Goal: Information Seeking & Learning: Learn about a topic

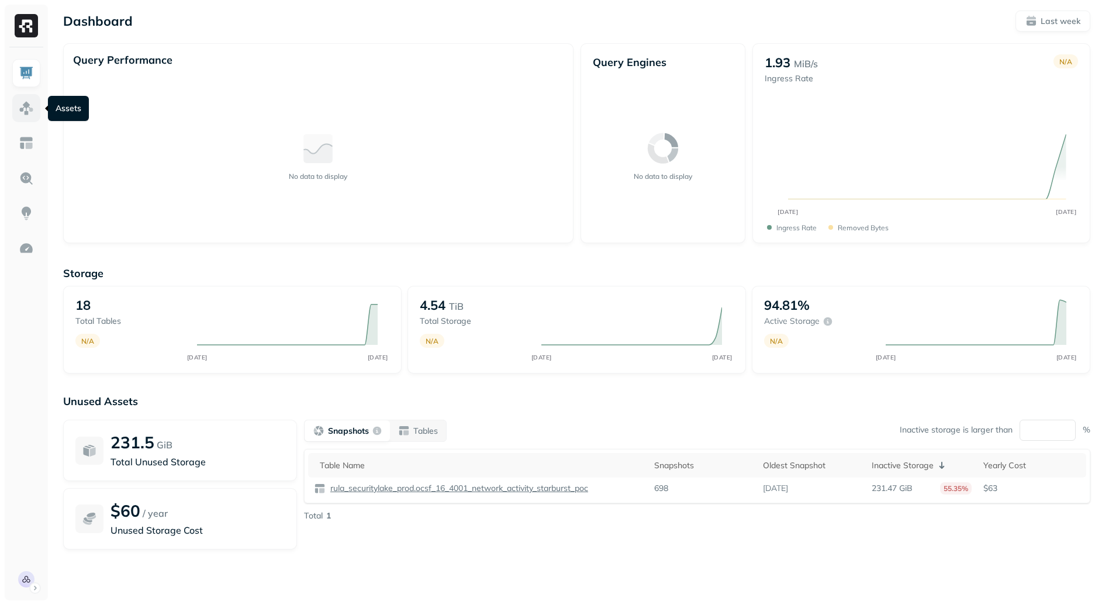
click at [27, 104] on img at bounding box center [26, 108] width 15 height 15
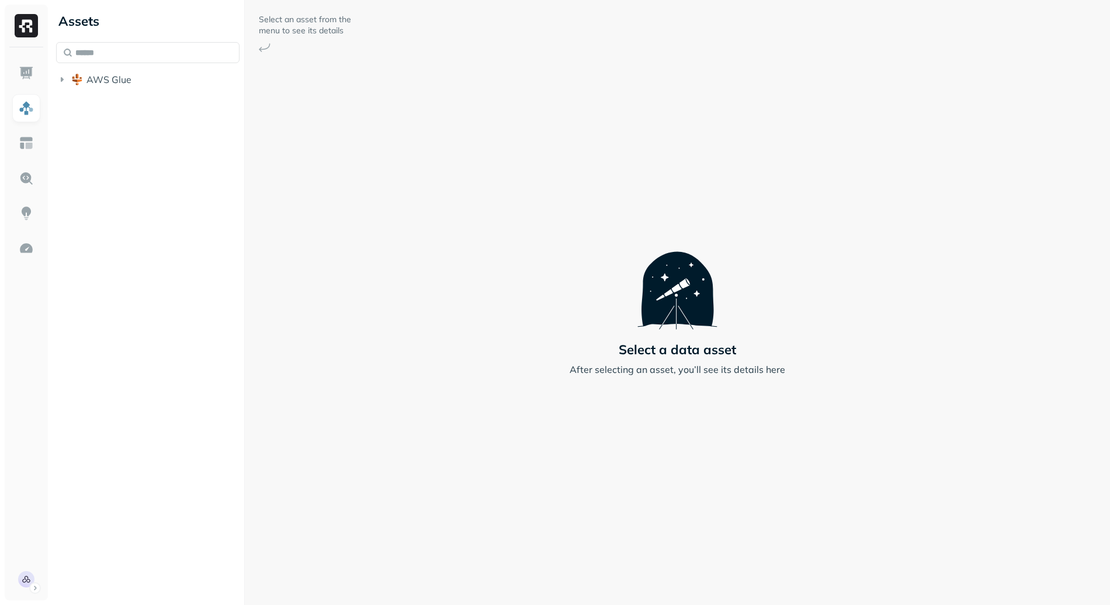
click at [117, 89] on li "AWS Glue" at bounding box center [148, 80] width 184 height 21
click at [119, 85] on span "AWS Glue" at bounding box center [108, 80] width 45 height 12
click at [156, 99] on span "rula_securitylake_prod" at bounding box center [147, 102] width 99 height 12
click at [144, 113] on div "rula_securitylake_prod Tables ( 18 )" at bounding box center [154, 114] width 172 height 44
click at [151, 122] on button "Tables ( 18 )" at bounding box center [159, 124] width 161 height 19
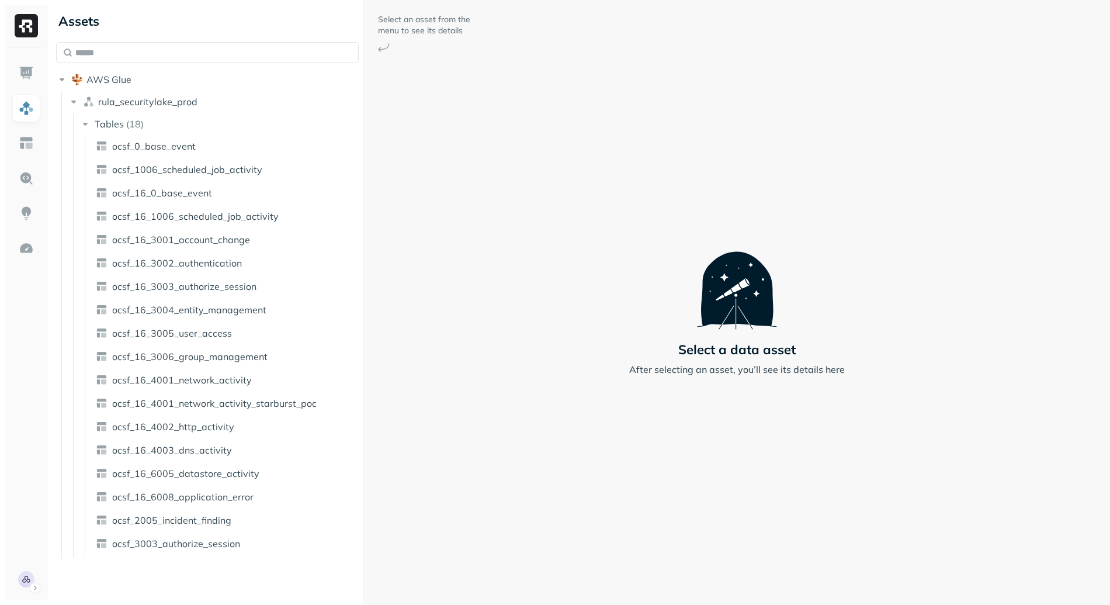
click at [364, 313] on div at bounding box center [364, 302] width 1 height 605
click at [224, 150] on link "ocsf_0_base_event" at bounding box center [227, 146] width 273 height 19
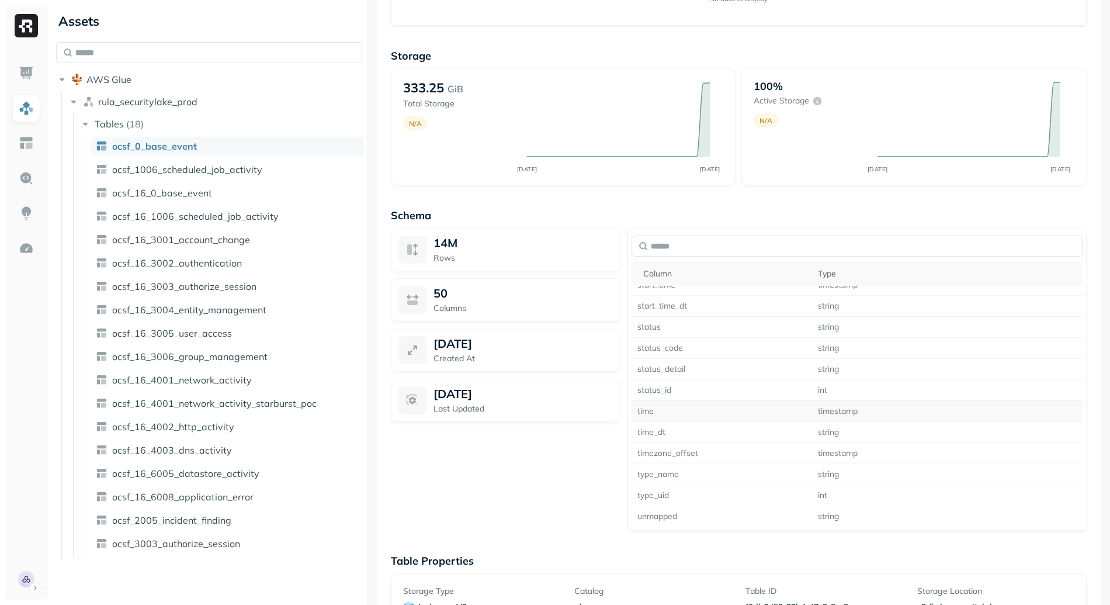
scroll to position [714, 0]
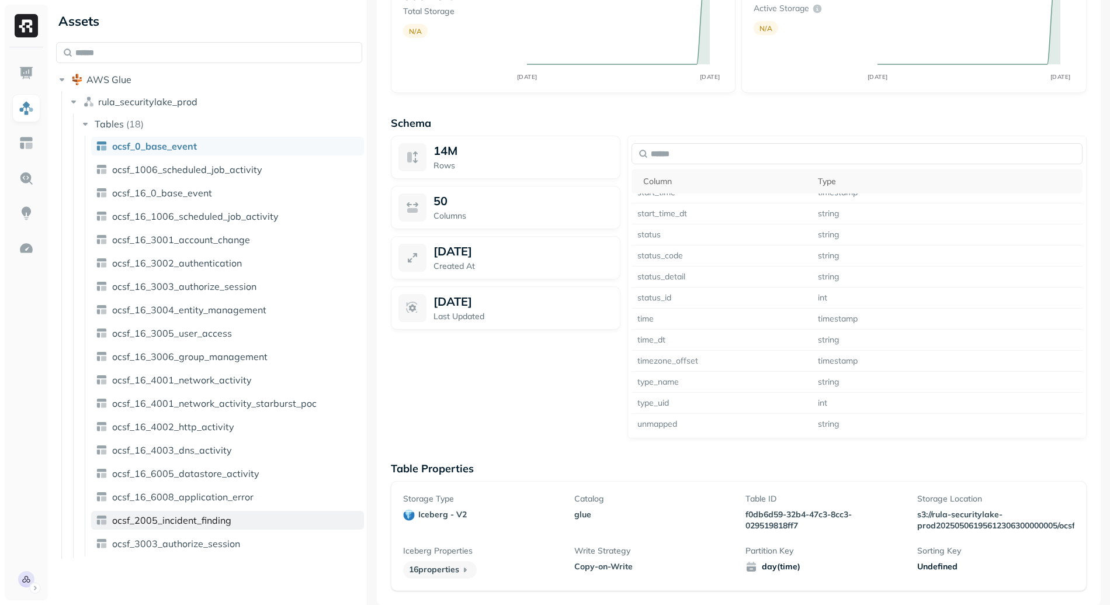
click at [221, 517] on span "ocsf_2005_incident_finding" at bounding box center [171, 520] width 119 height 12
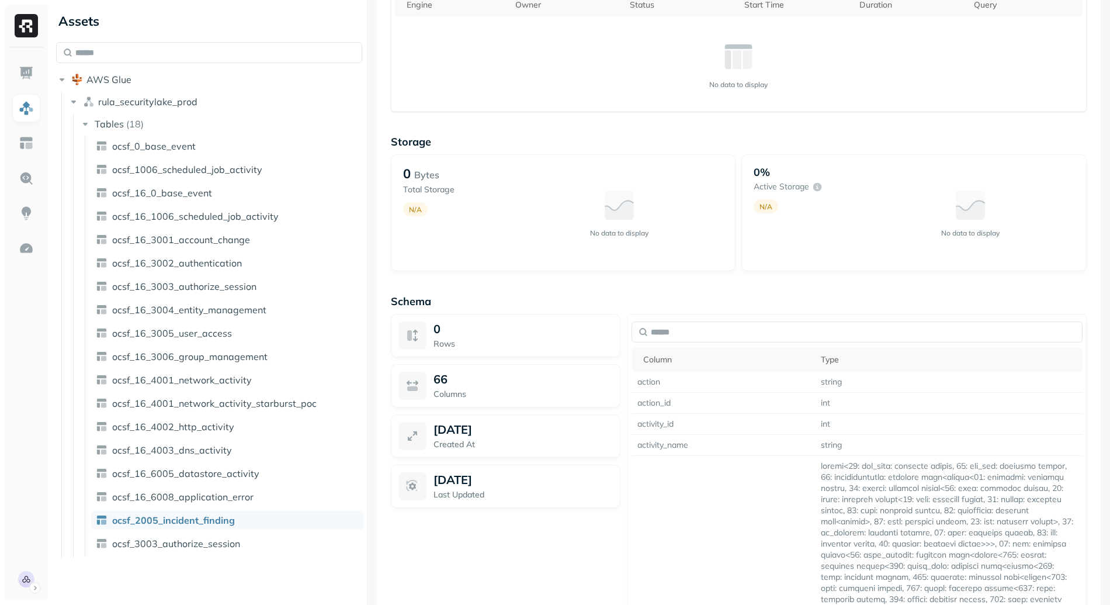
scroll to position [571, 0]
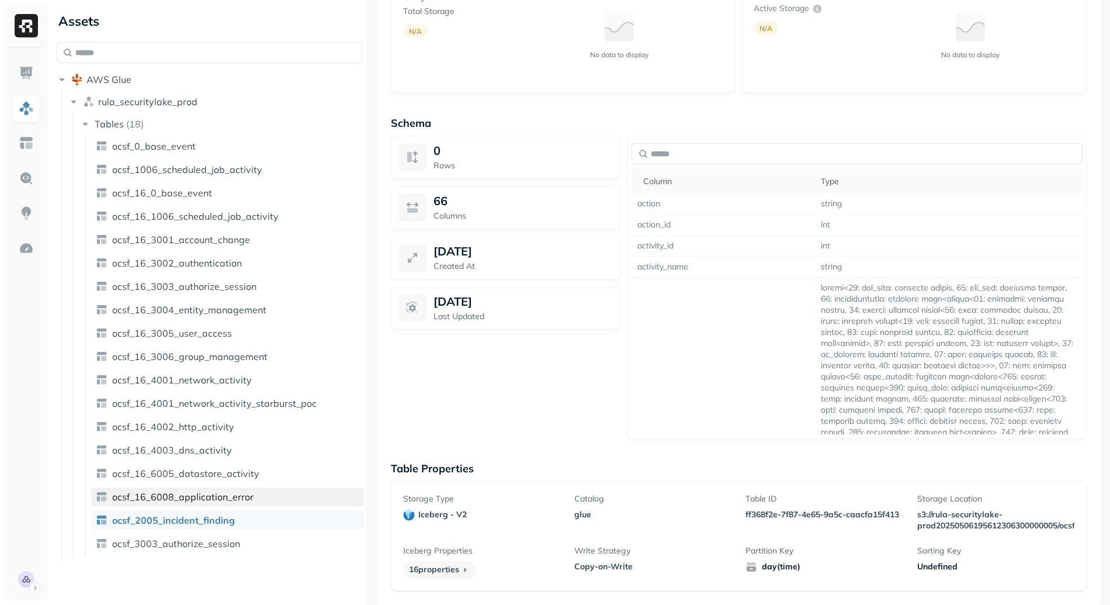
click at [213, 494] on span "ocsf_16_6008_application_error" at bounding box center [182, 497] width 141 height 12
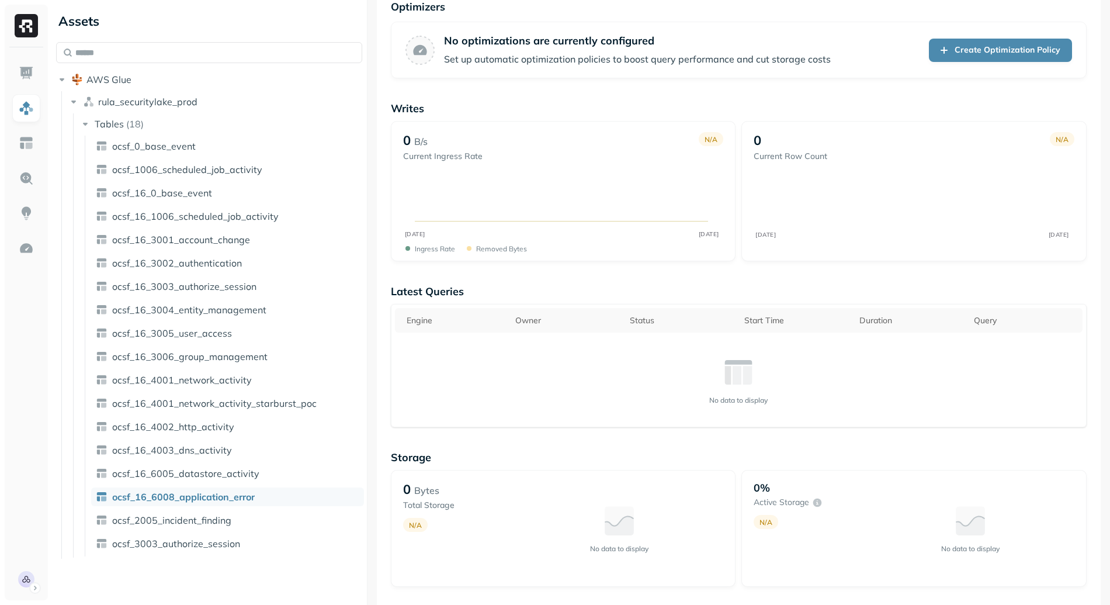
scroll to position [506, 0]
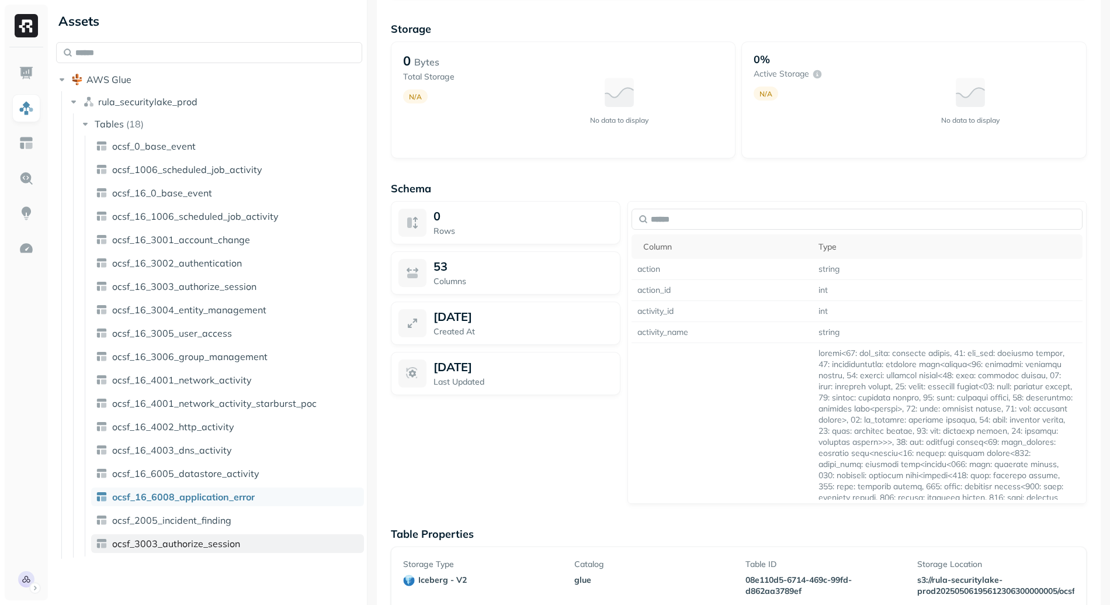
click at [204, 550] on link "ocsf_3003_authorize_session" at bounding box center [227, 543] width 273 height 19
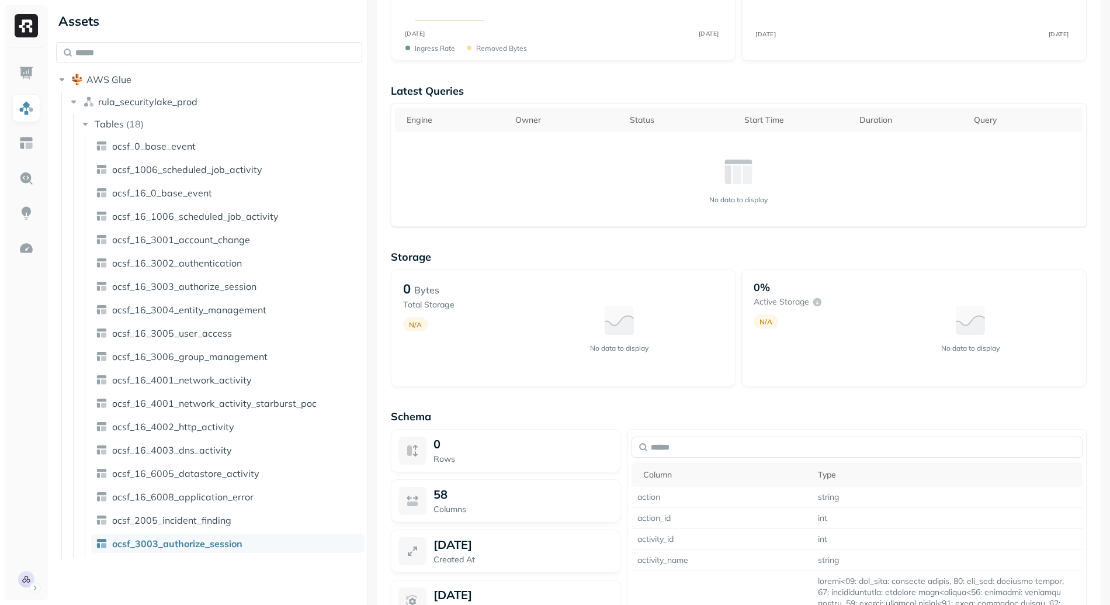
scroll to position [338, 0]
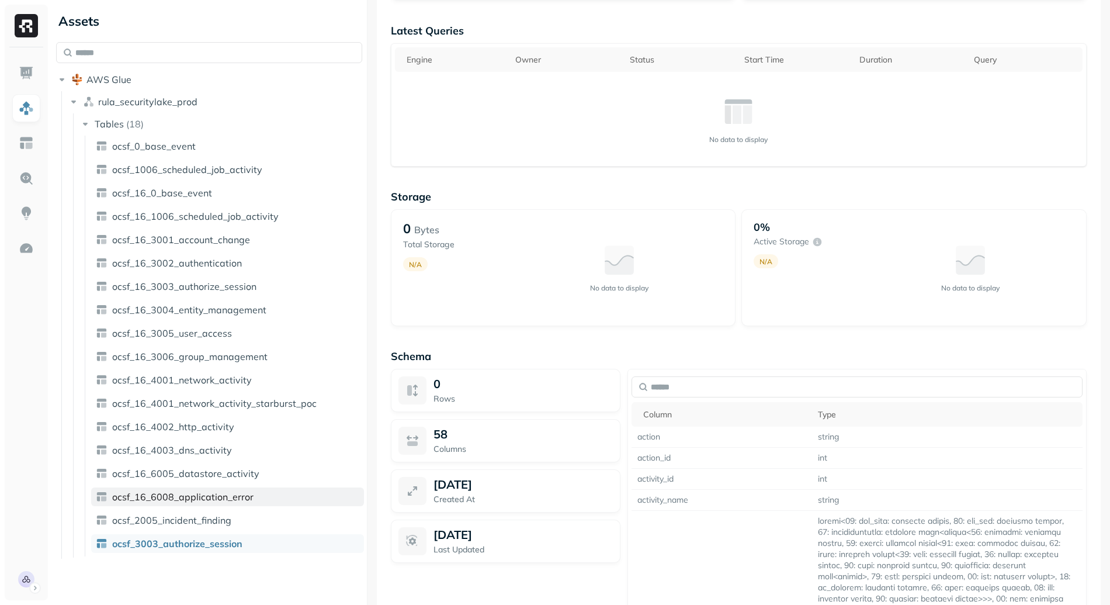
click at [254, 497] on link "ocsf_16_6008_application_error" at bounding box center [227, 496] width 273 height 19
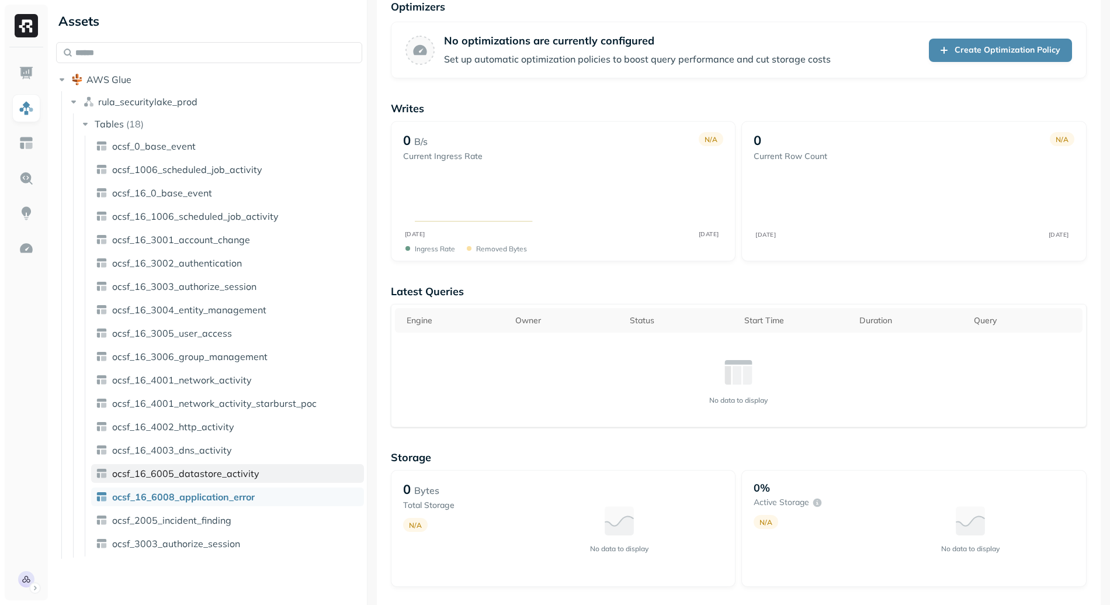
click at [246, 464] on link "ocsf_16_6005_datastore_activity" at bounding box center [227, 473] width 273 height 19
click at [236, 451] on link "ocsf_16_4003_dns_activity" at bounding box center [227, 450] width 273 height 19
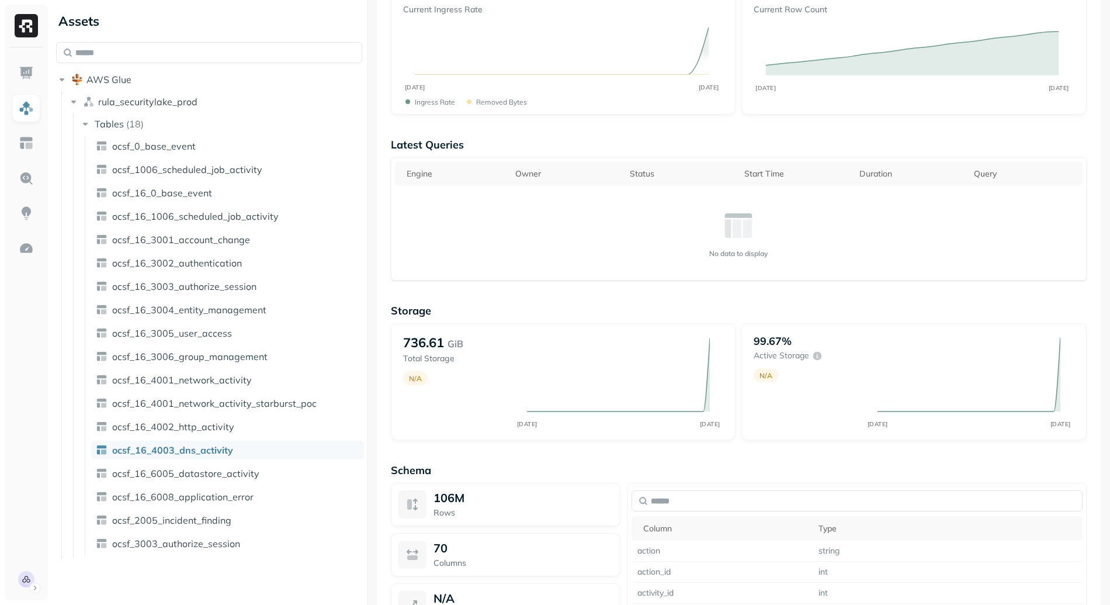
scroll to position [554, 0]
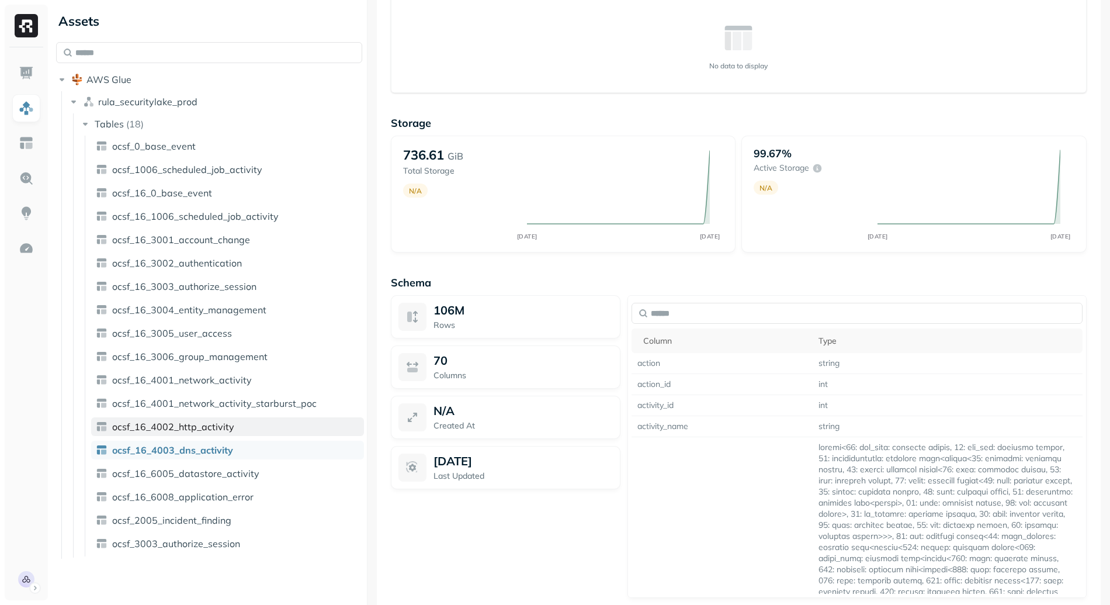
click at [222, 431] on span "ocsf_16_4002_http_activity" at bounding box center [173, 427] width 122 height 12
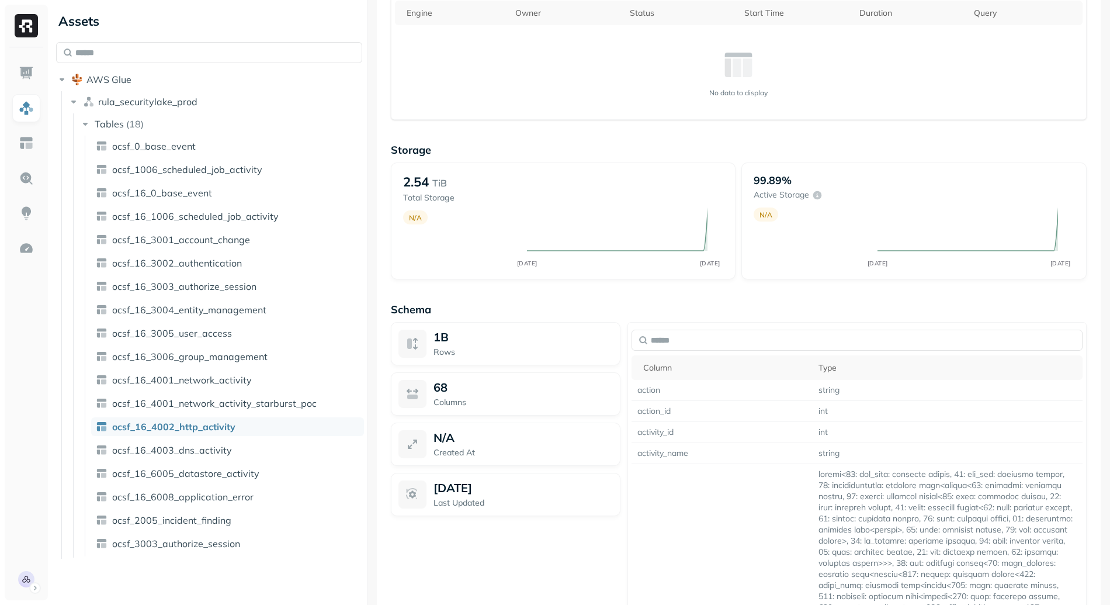
scroll to position [587, 0]
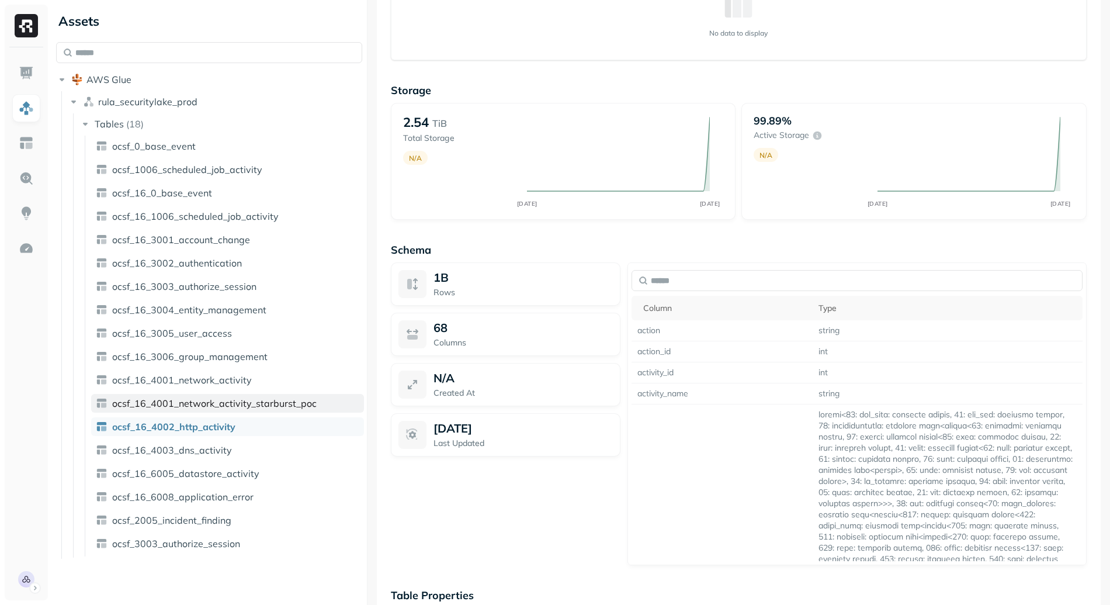
click at [245, 407] on span "ocsf_16_4001_network_activity_starburst_poc" at bounding box center [214, 403] width 205 height 12
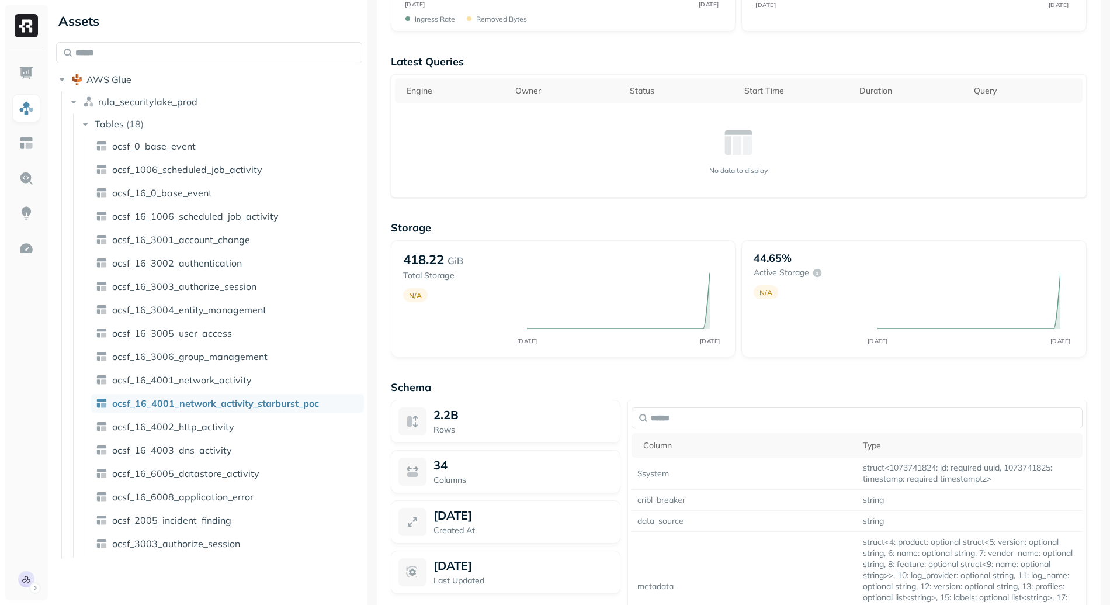
scroll to position [480, 0]
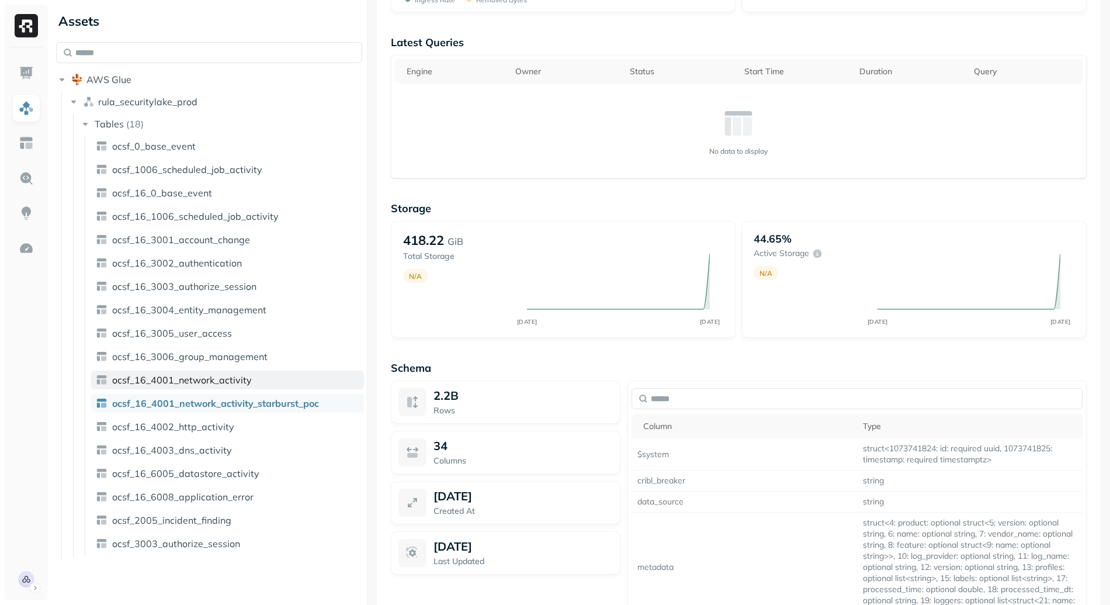
click at [263, 376] on link "ocsf_16_4001_network_activity" at bounding box center [227, 380] width 273 height 19
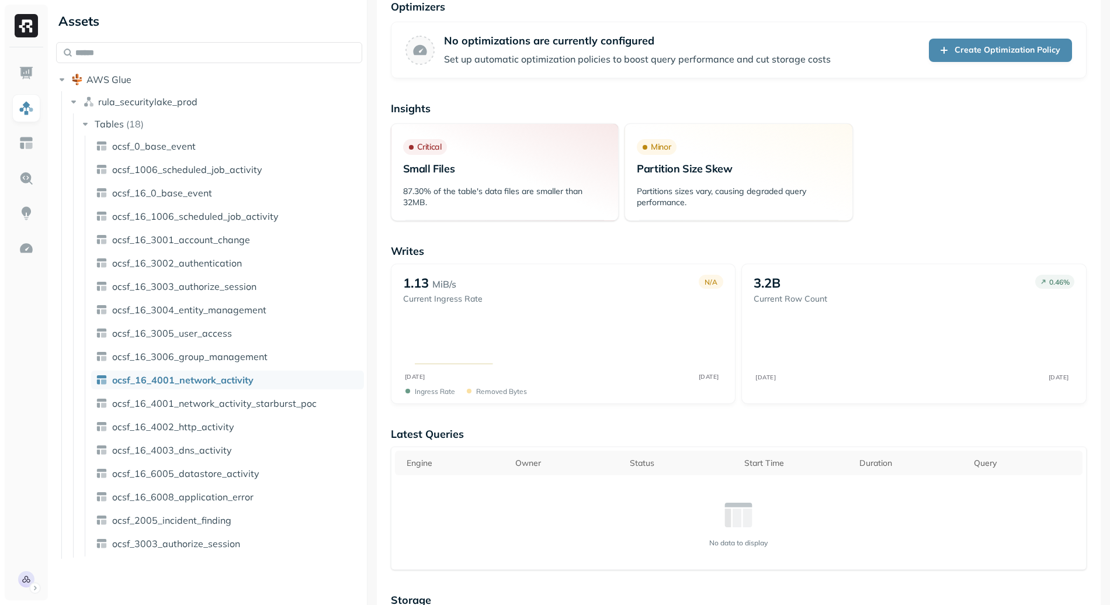
scroll to position [400, 0]
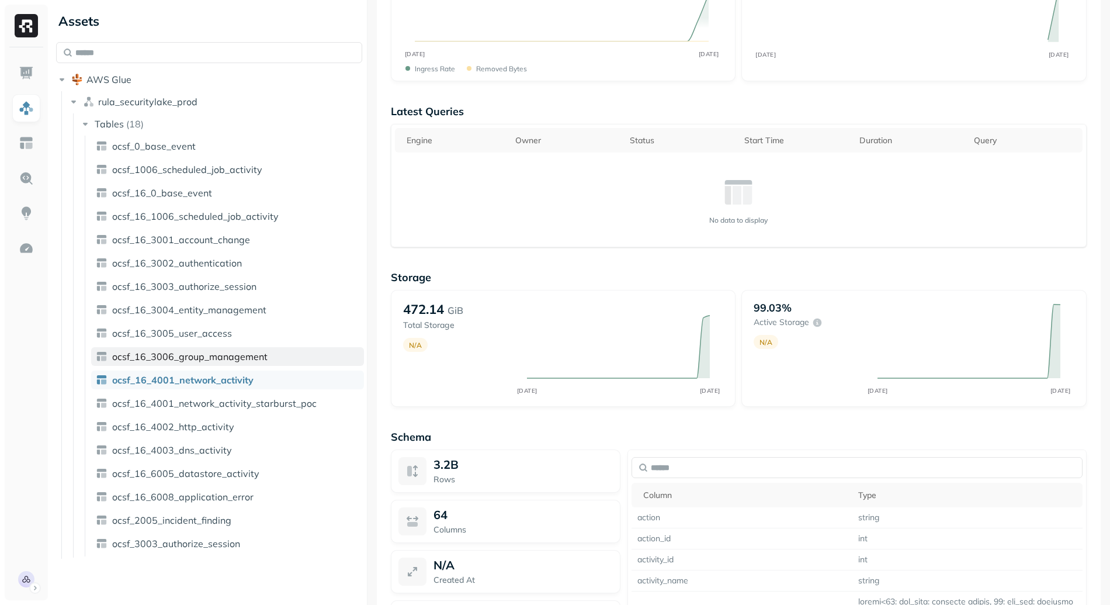
click at [286, 358] on link "ocsf_16_3006_group_management" at bounding box center [227, 356] width 273 height 19
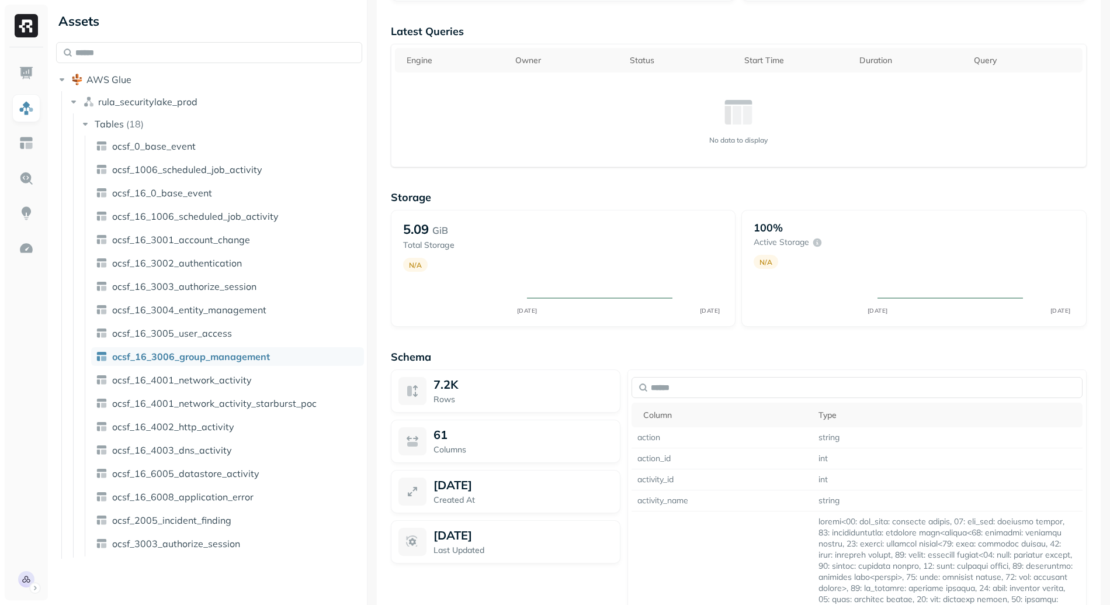
scroll to position [539, 0]
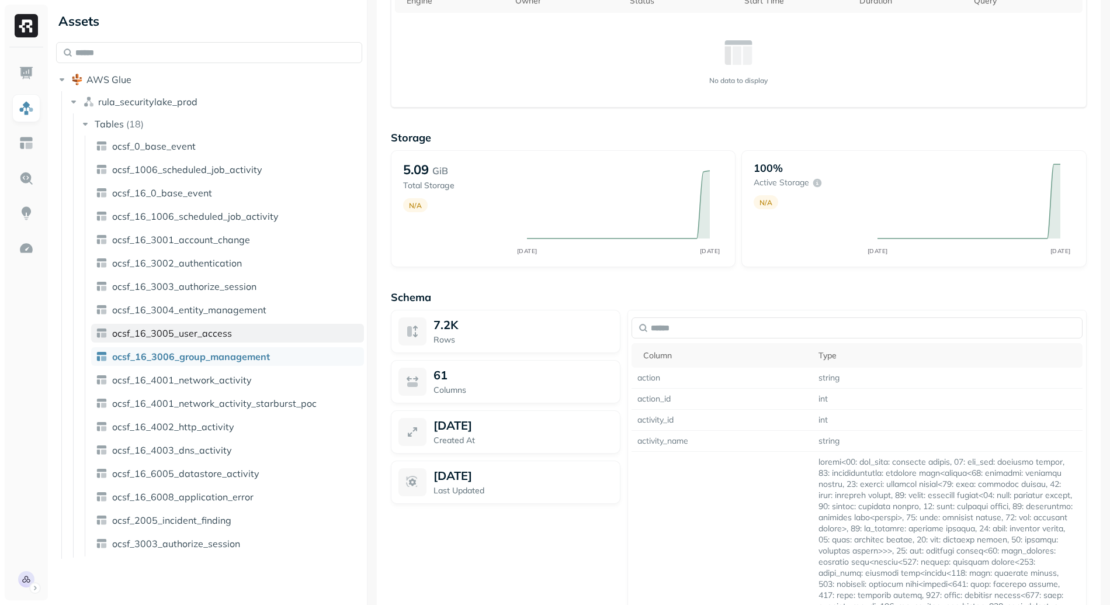
click at [258, 340] on link "ocsf_16_3005_user_access" at bounding box center [227, 333] width 273 height 19
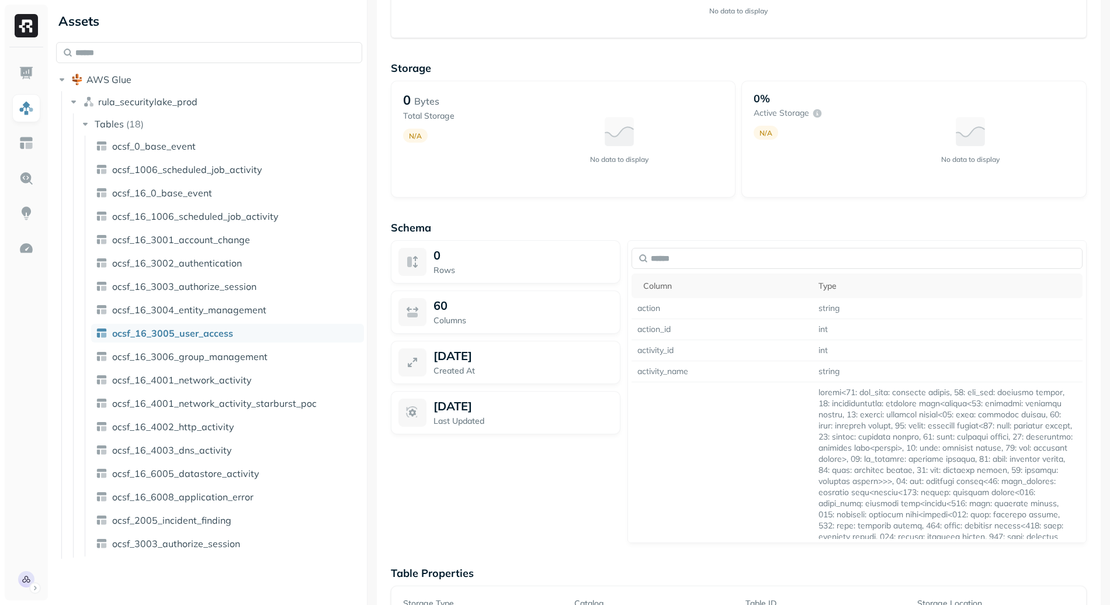
scroll to position [527, 0]
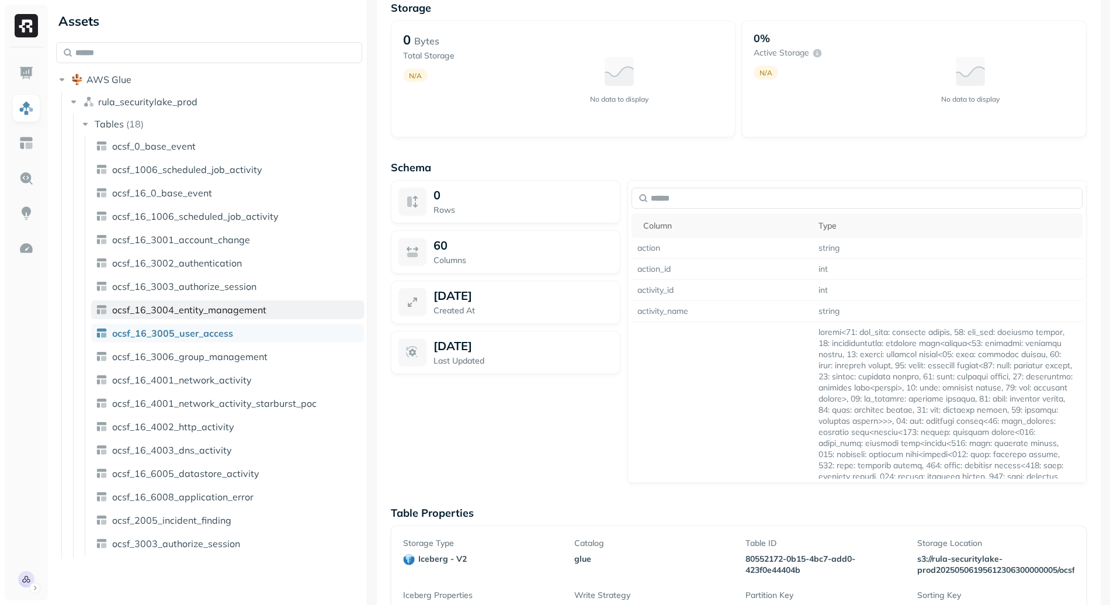
click at [207, 313] on span "ocsf_16_3004_entity_management" at bounding box center [189, 310] width 154 height 12
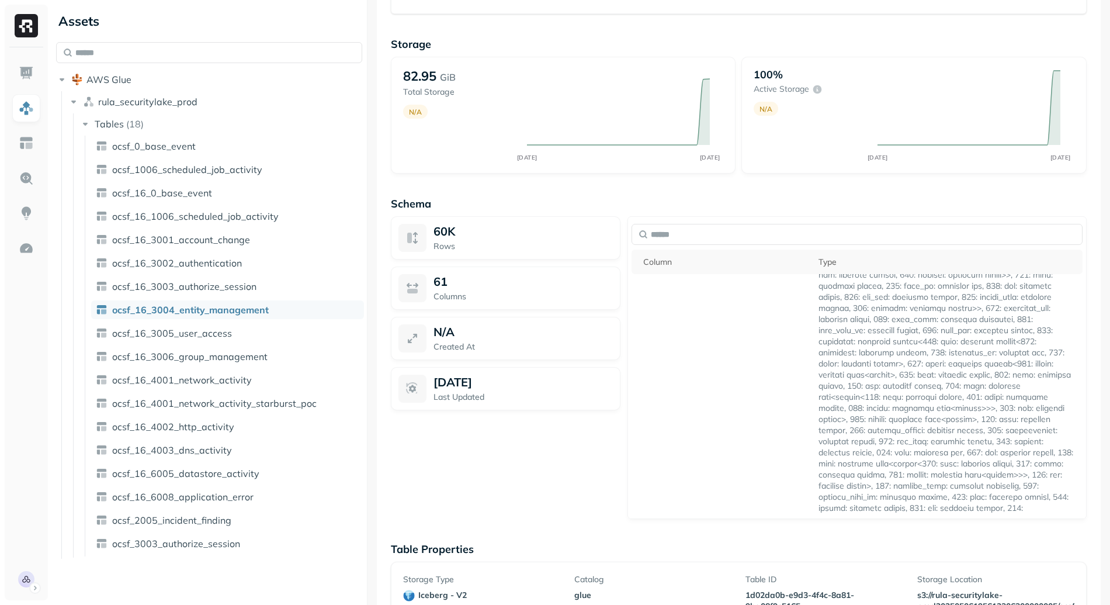
scroll to position [714, 0]
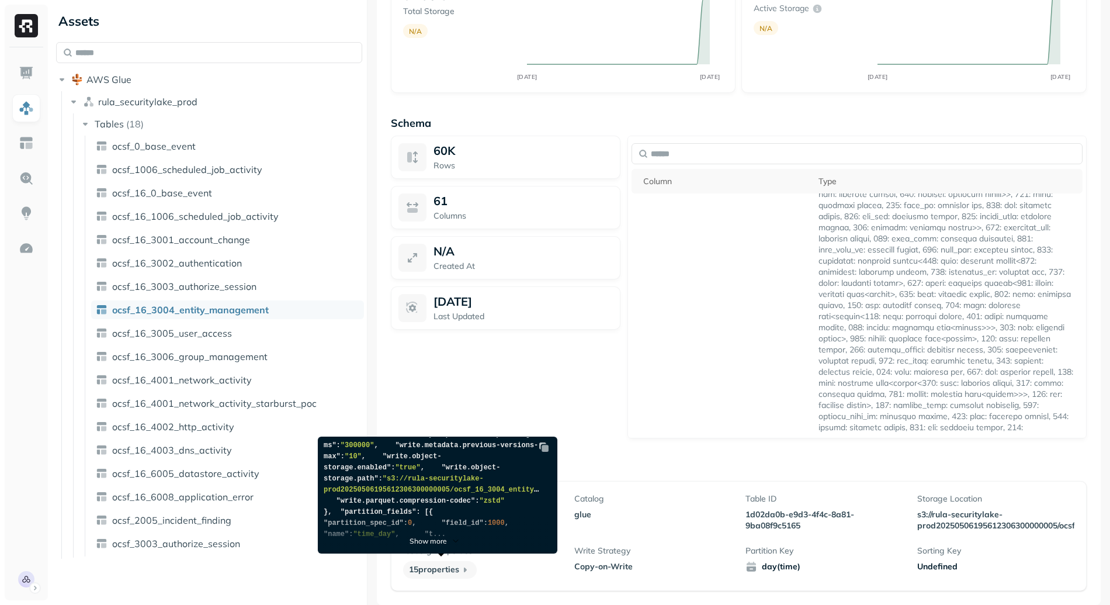
click at [428, 538] on p "Show more" at bounding box center [428, 541] width 37 height 9
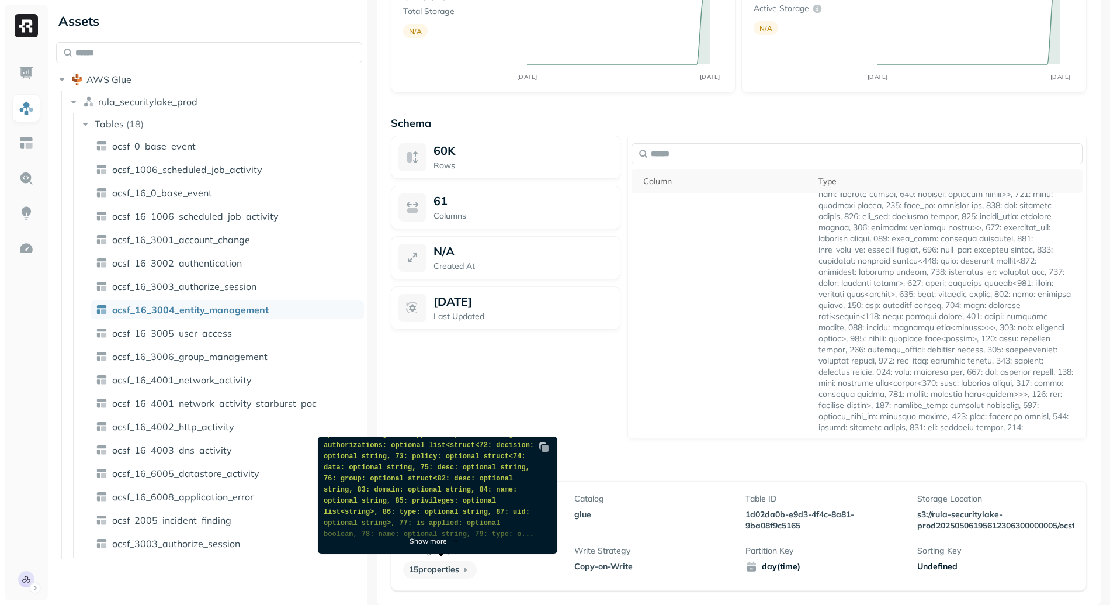
scroll to position [303, 0]
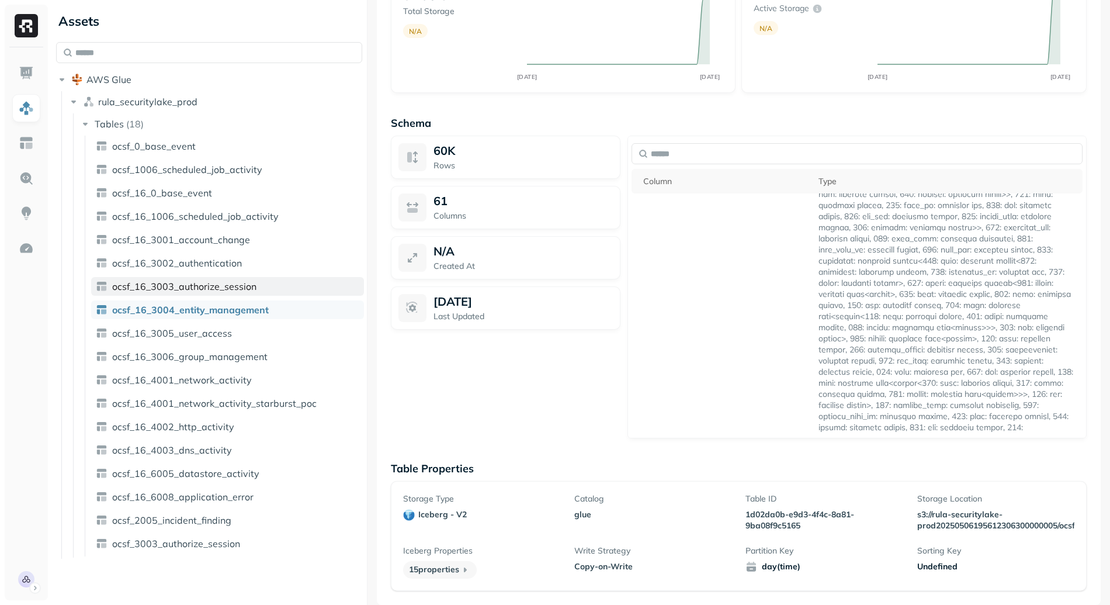
click at [207, 285] on span "ocsf_16_3003_authorize_session" at bounding box center [184, 287] width 144 height 12
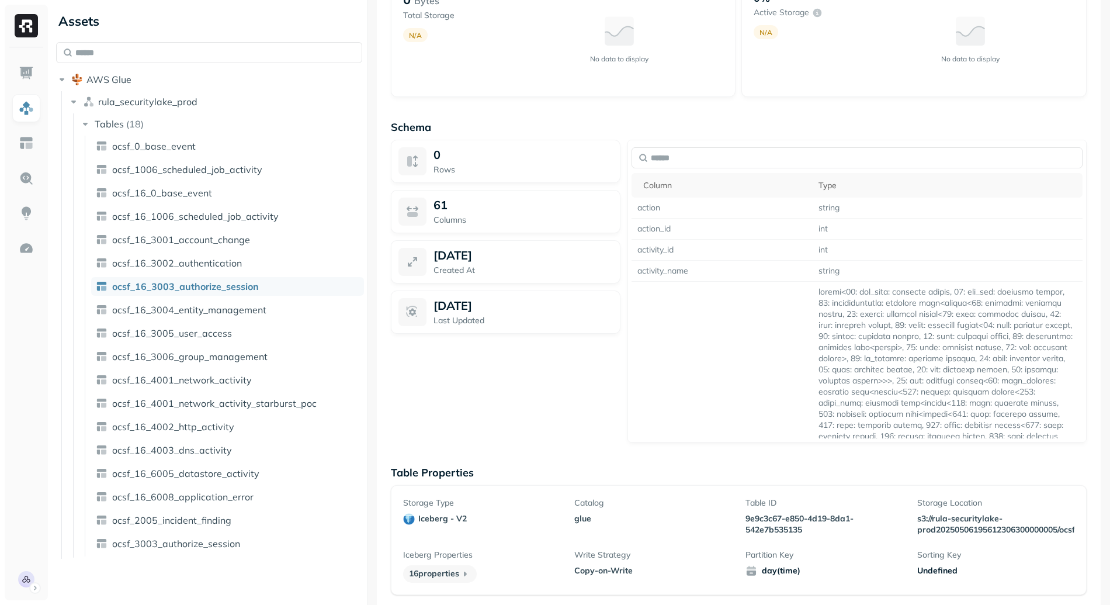
scroll to position [571, 0]
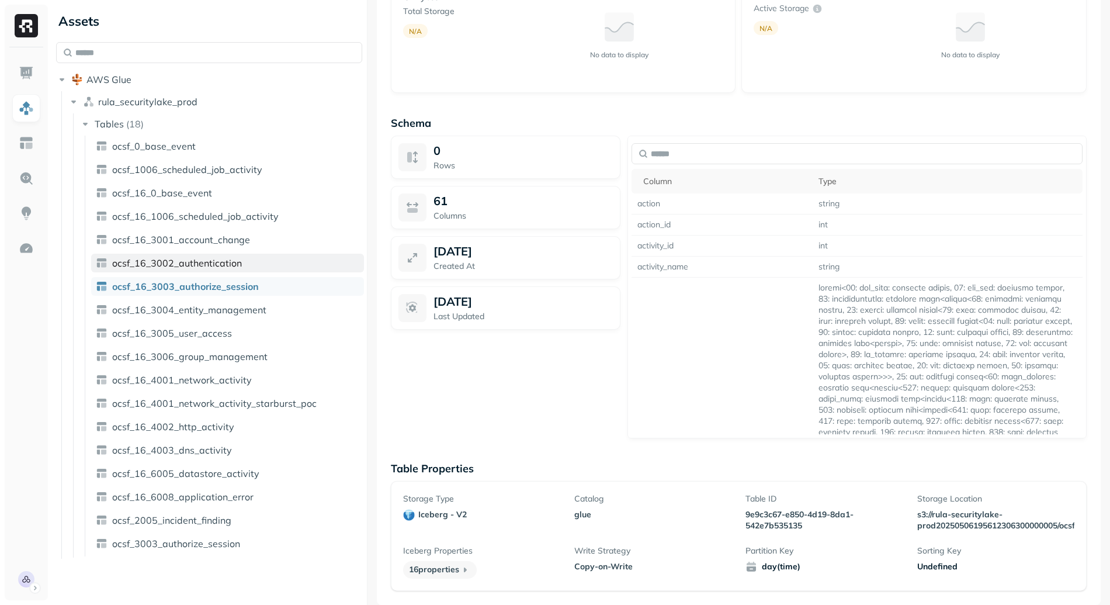
click at [231, 262] on span "ocsf_16_3002_authentication" at bounding box center [177, 263] width 130 height 12
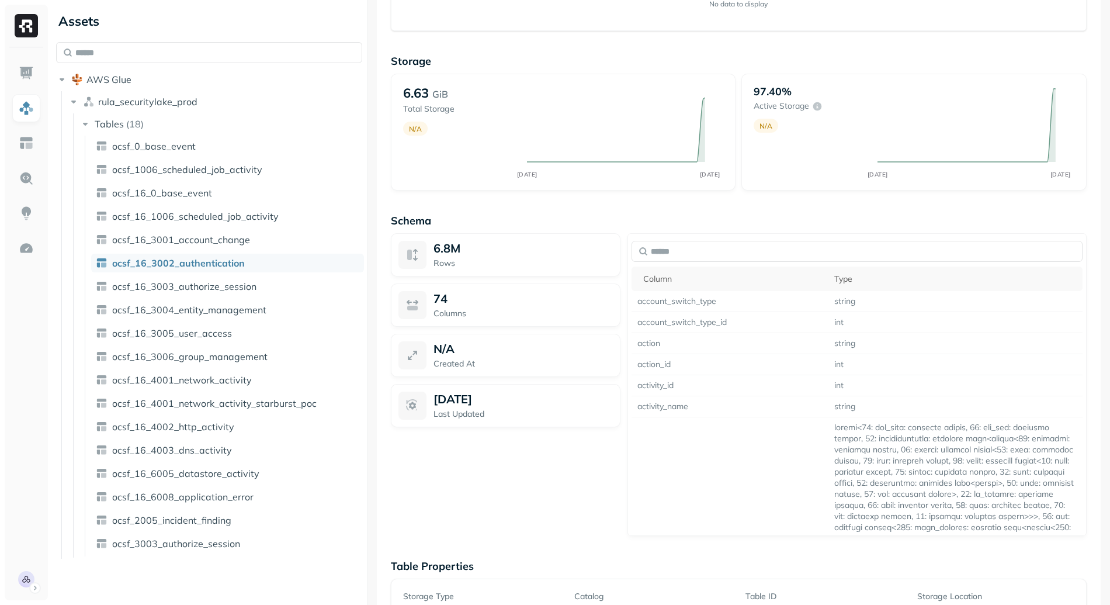
scroll to position [676, 0]
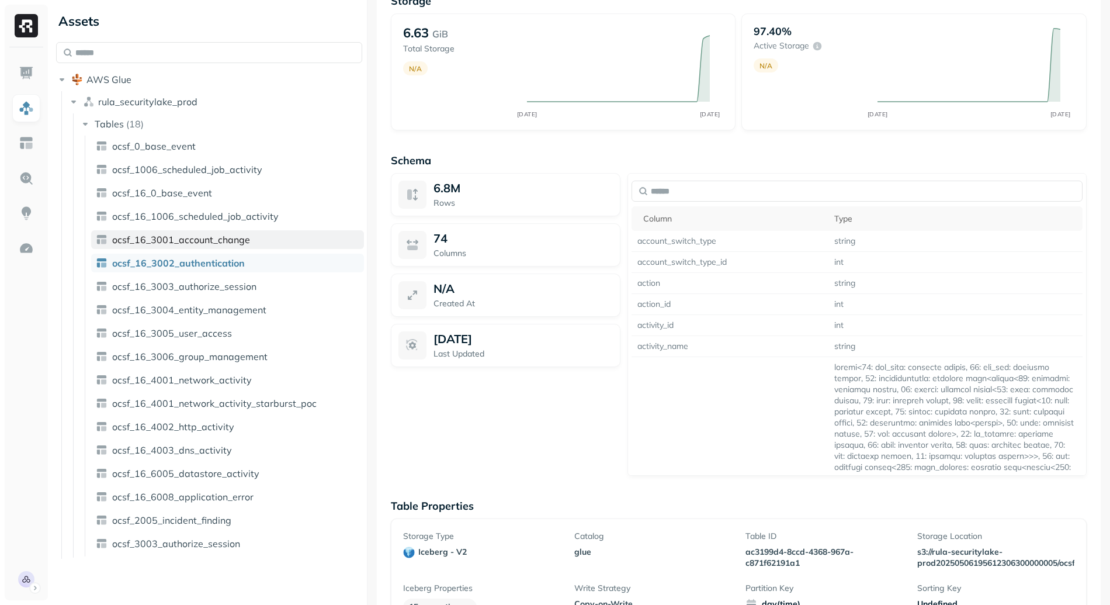
click at [224, 236] on span "ocsf_16_3001_account_change" at bounding box center [181, 240] width 138 height 12
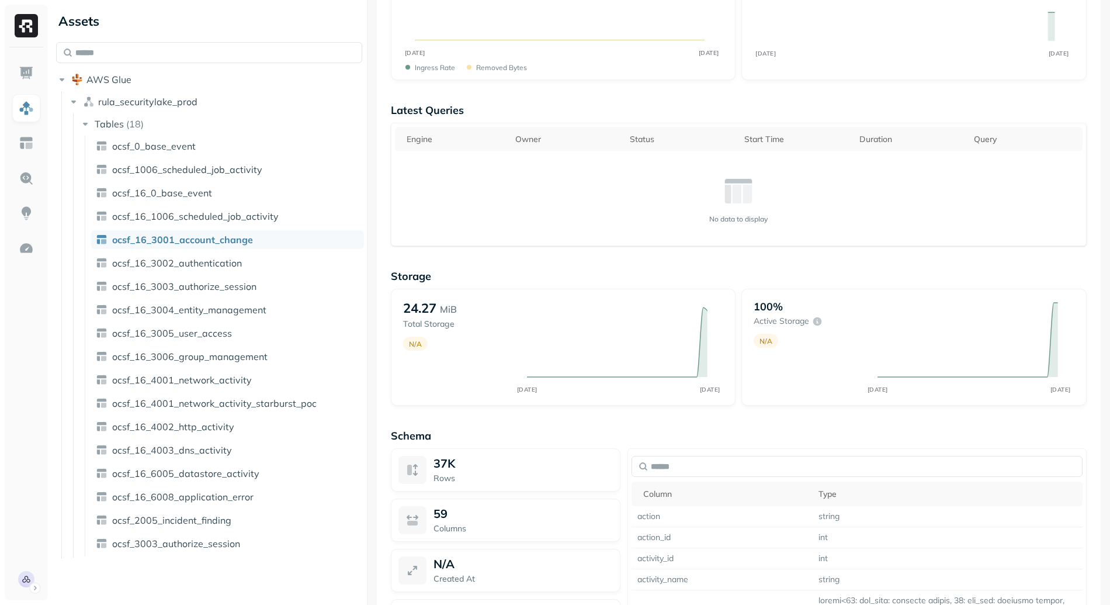
scroll to position [567, 0]
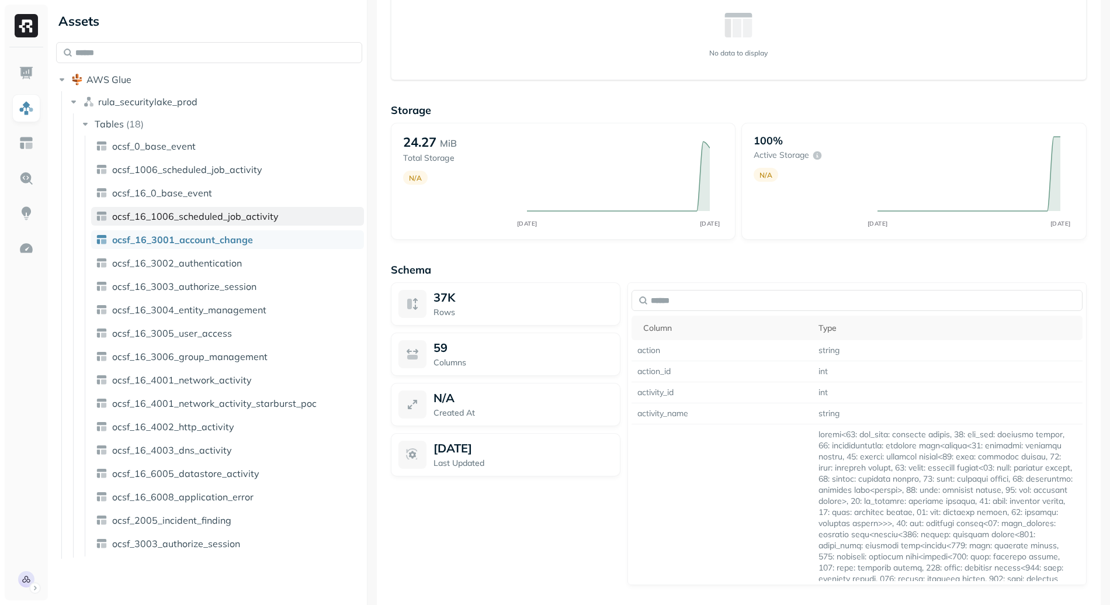
click at [223, 215] on span "ocsf_16_1006_scheduled_job_activity" at bounding box center [195, 216] width 167 height 12
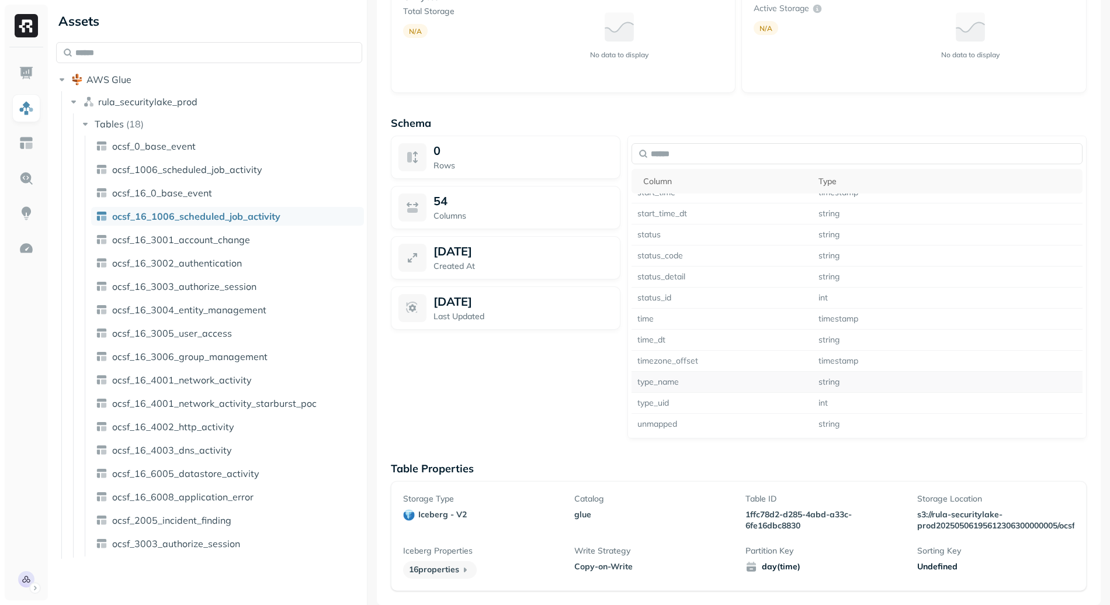
scroll to position [25672, 0]
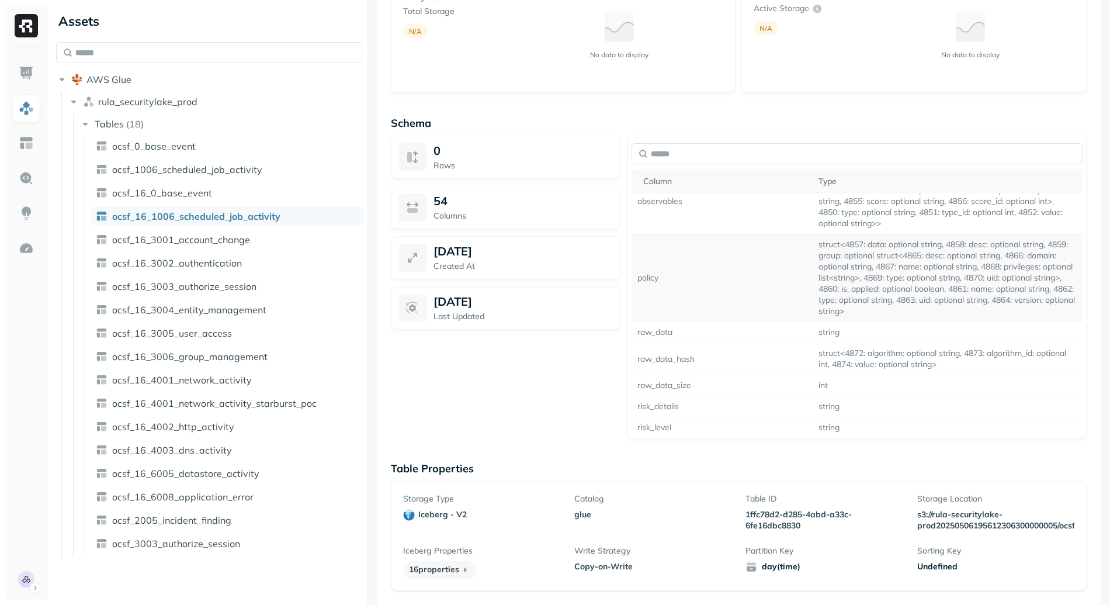
click at [646, 320] on td "policy" at bounding box center [723, 278] width 182 height 88
click at [748, 317] on td "policy" at bounding box center [723, 278] width 182 height 88
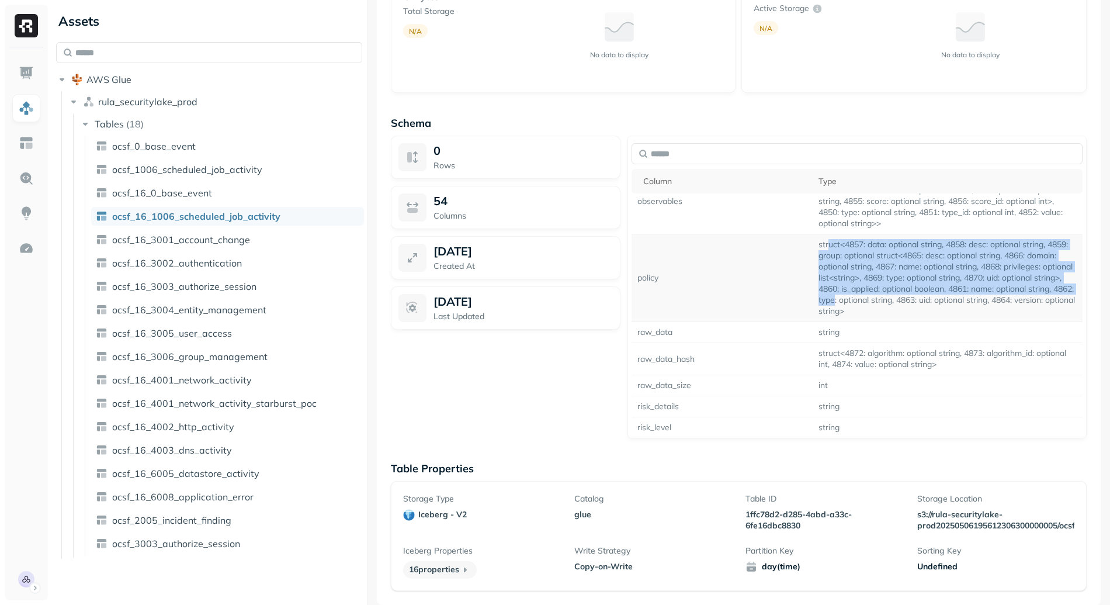
drag, startPoint x: 855, startPoint y: 310, endPoint x: 937, endPoint y: 351, distance: 92.0
click at [936, 322] on td "struct<4857: data: optional string, 4858: desc: optional string, 4859: group: o…" at bounding box center [948, 278] width 270 height 88
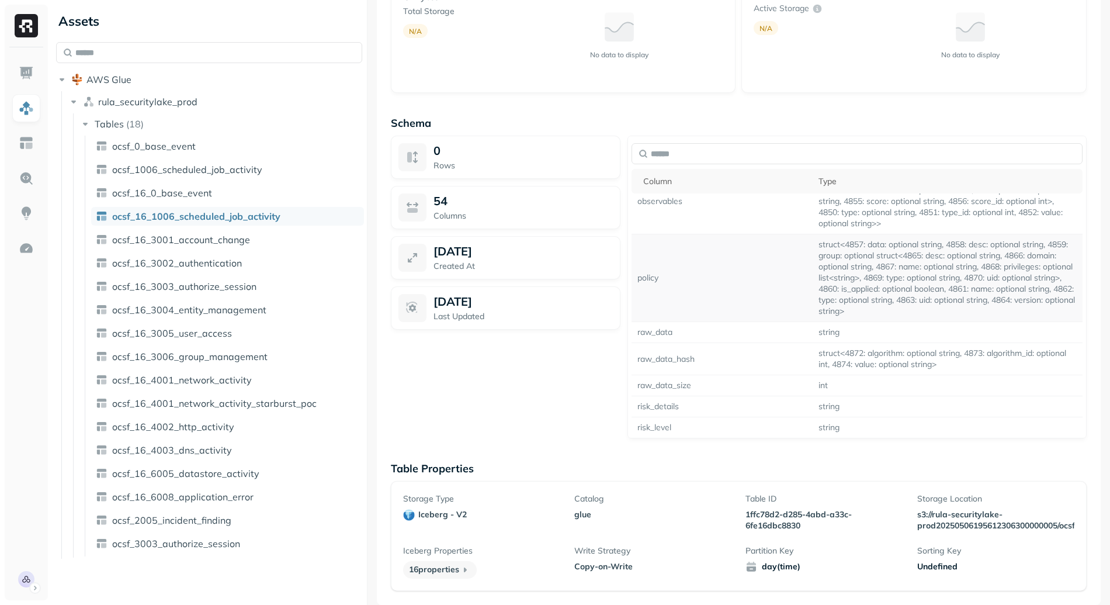
click at [937, 322] on td "struct<4857: data: optional string, 4858: desc: optional string, 4859: group: o…" at bounding box center [948, 278] width 270 height 88
click at [841, 289] on td "struct<4857: data: optional string, 4858: desc: optional string, 4859: group: o…" at bounding box center [948, 278] width 270 height 88
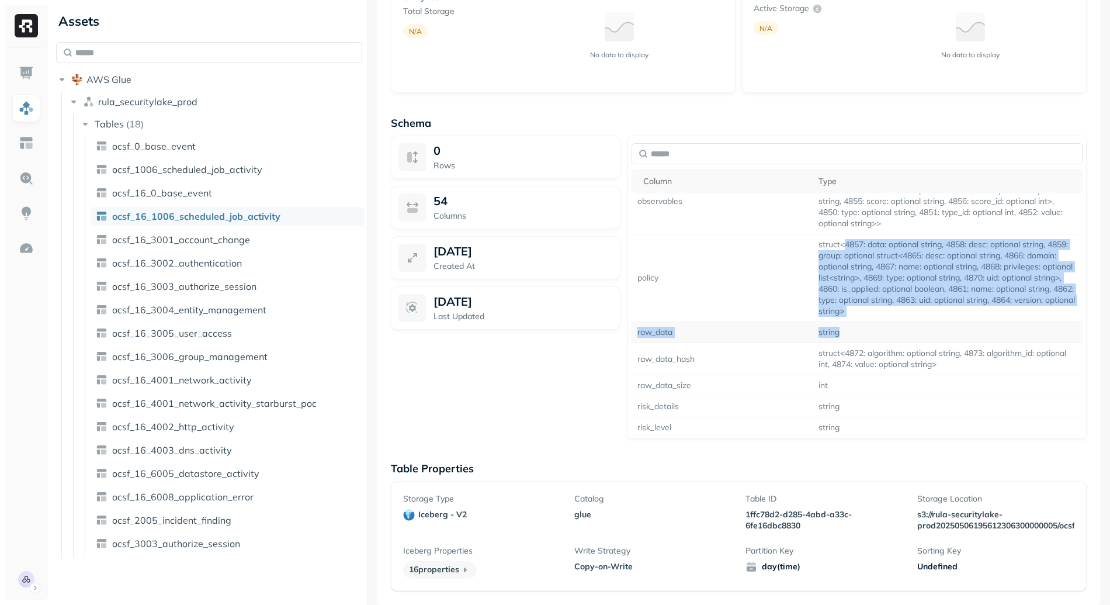
drag, startPoint x: 841, startPoint y: 289, endPoint x: 972, endPoint y: 368, distance: 153.7
click at [972, 343] on td "string" at bounding box center [948, 332] width 270 height 21
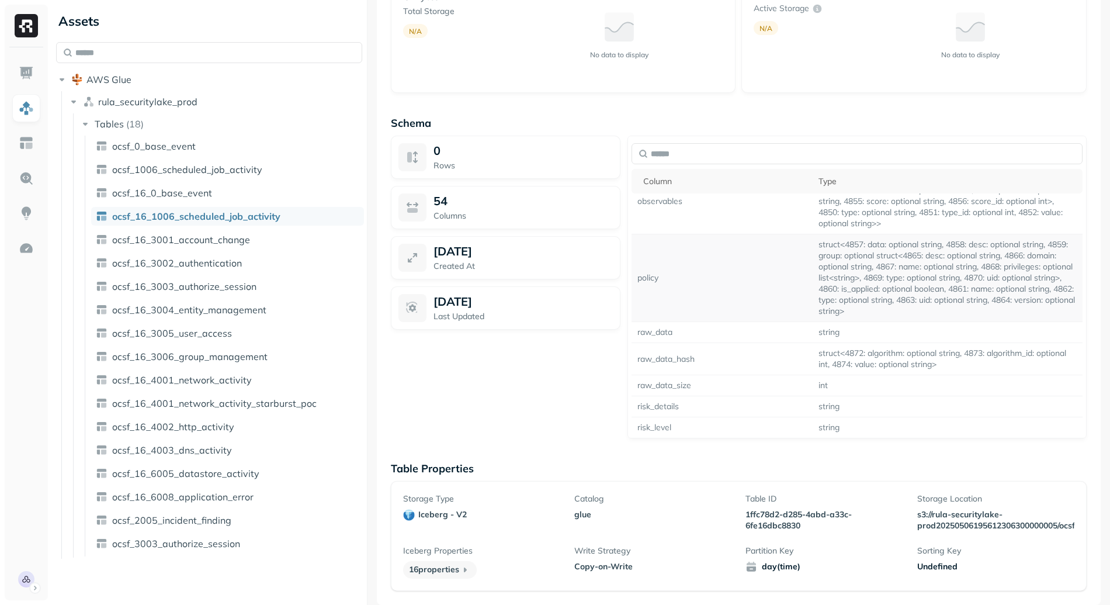
click at [878, 306] on td "struct<4857: data: optional string, 4858: desc: optional string, 4859: group: o…" at bounding box center [948, 278] width 270 height 88
click at [226, 195] on link "ocsf_16_0_base_event" at bounding box center [227, 193] width 273 height 19
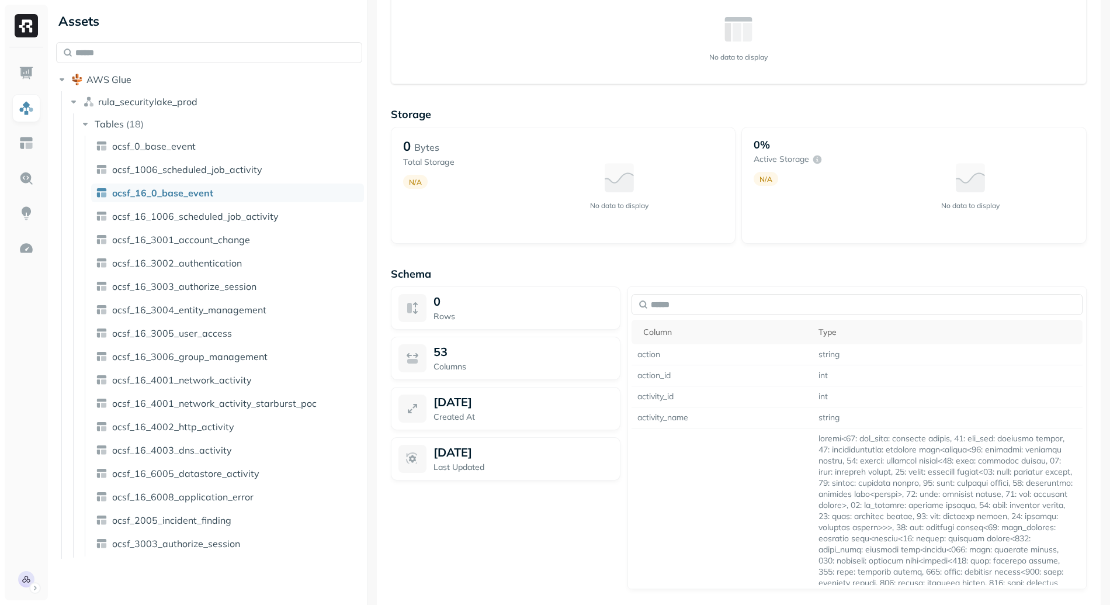
scroll to position [571, 0]
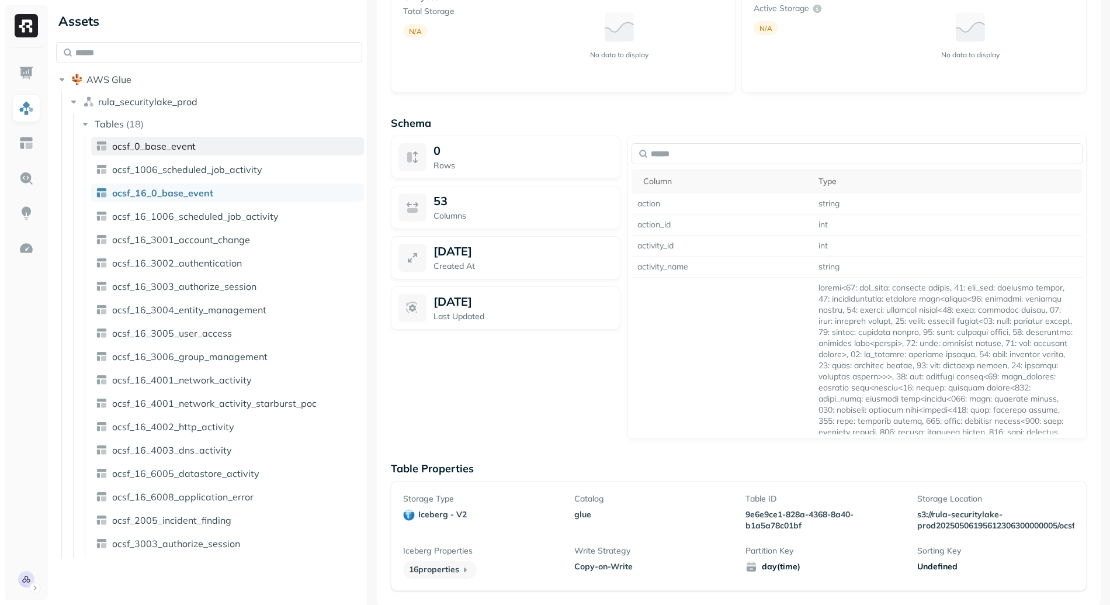
click at [204, 154] on link "ocsf_0_base_event" at bounding box center [227, 146] width 273 height 19
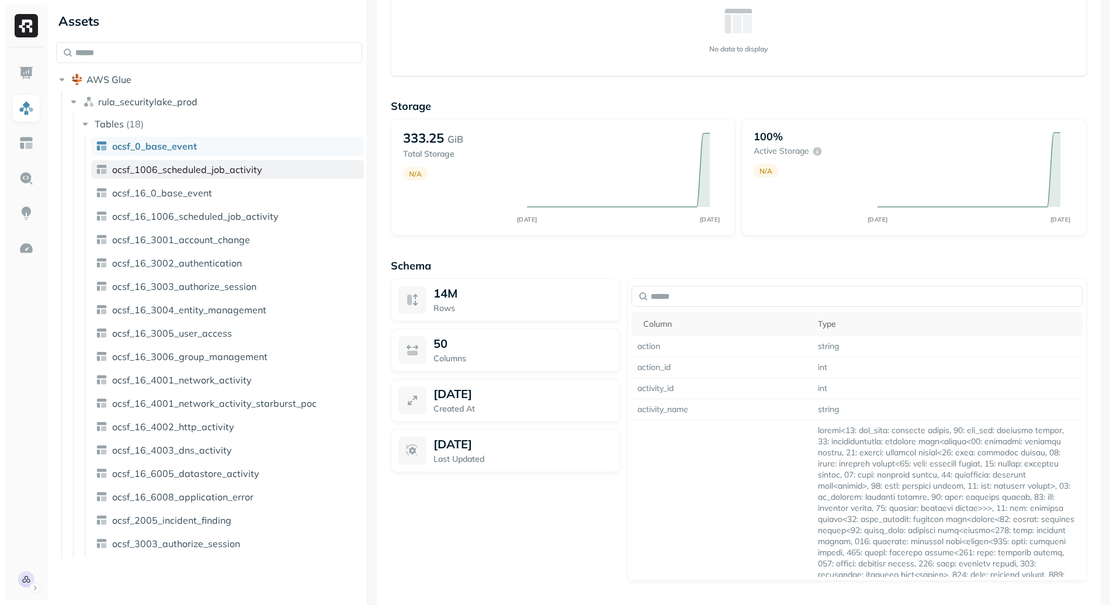
scroll to position [77, 0]
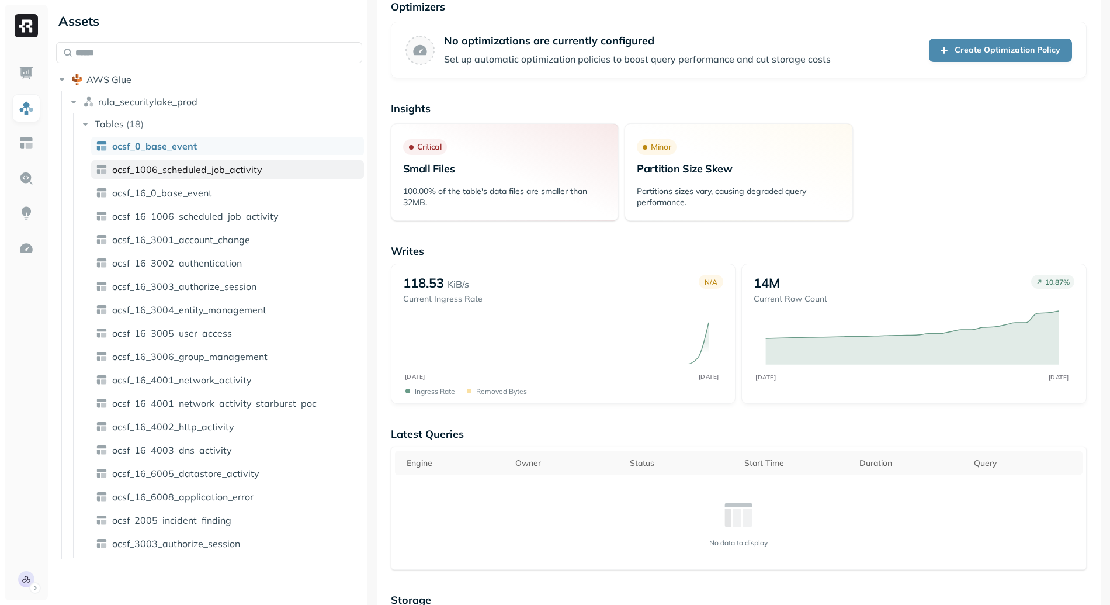
click at [209, 170] on span "ocsf_1006_scheduled_job_activity" at bounding box center [187, 170] width 150 height 12
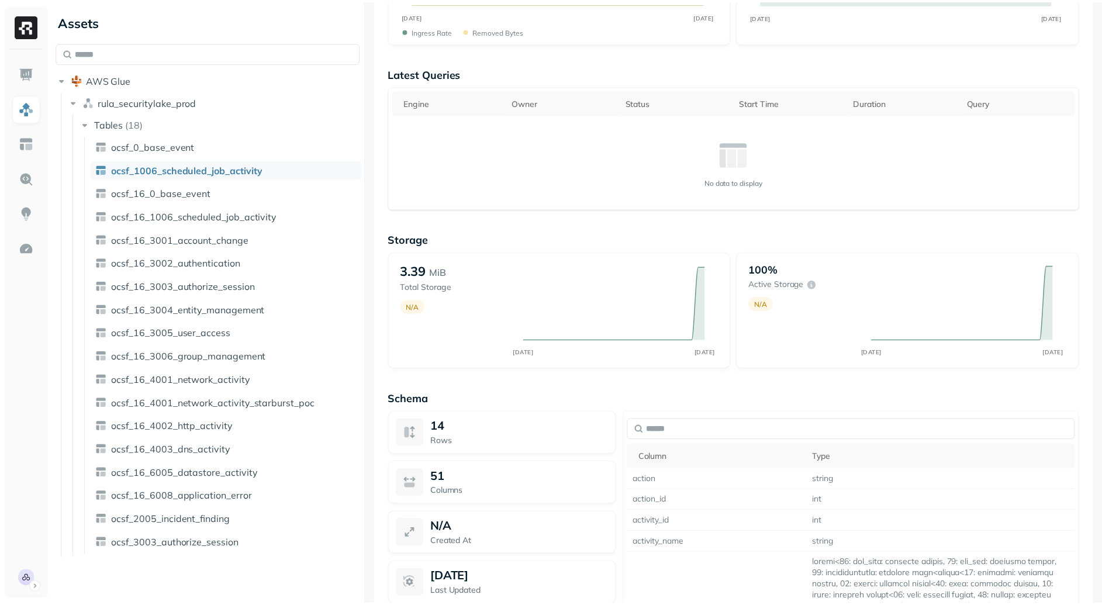
scroll to position [317, 0]
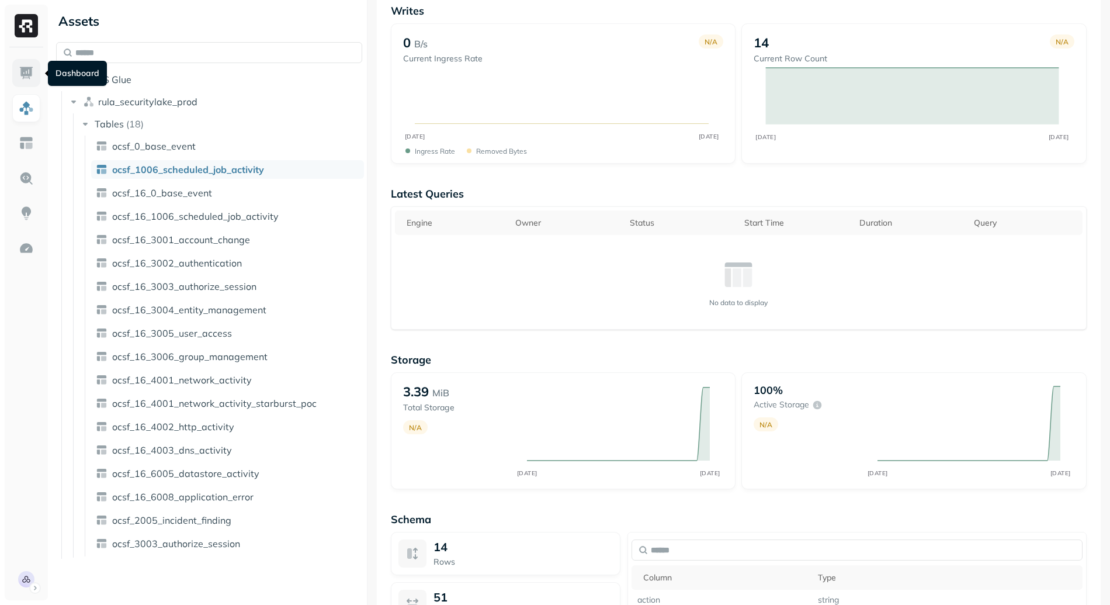
click at [32, 68] on img at bounding box center [26, 72] width 15 height 15
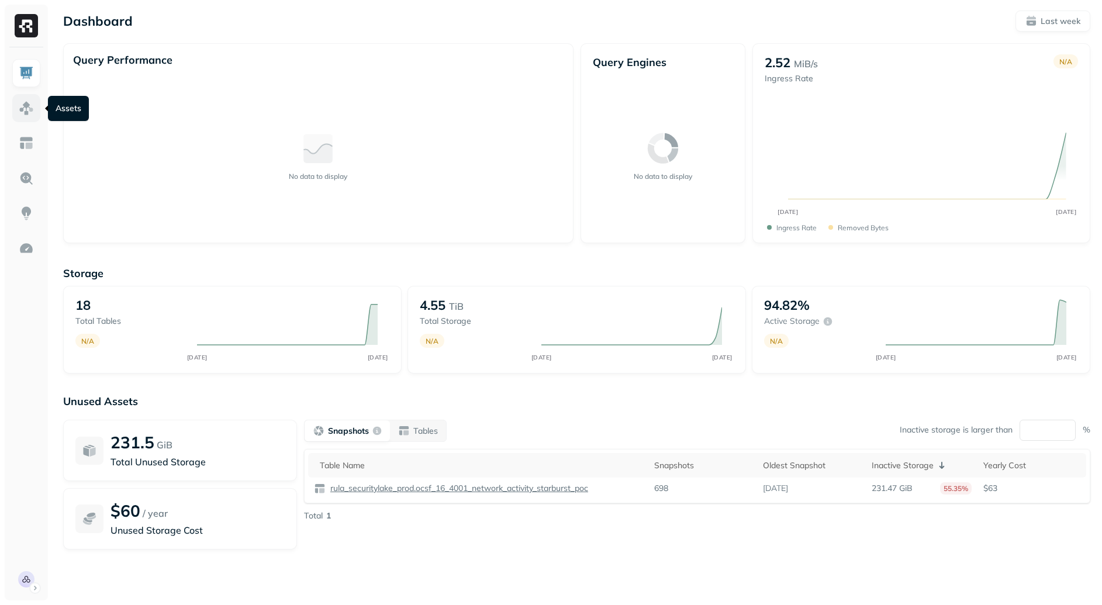
click at [22, 115] on img at bounding box center [26, 108] width 15 height 15
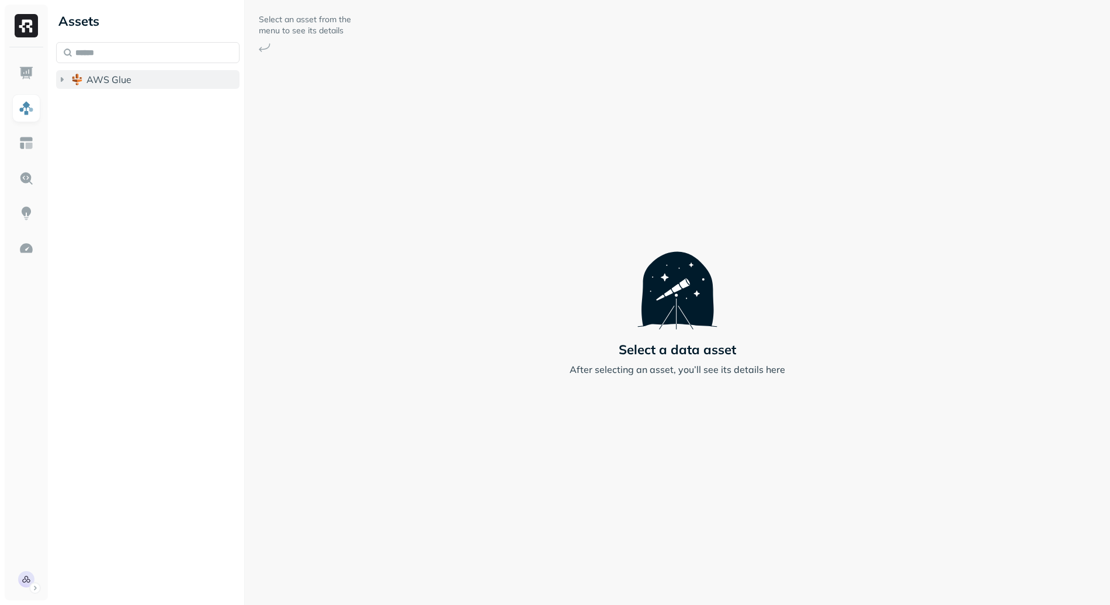
click at [102, 77] on span "AWS Glue" at bounding box center [108, 80] width 45 height 12
click at [131, 100] on span "rula_securitylake_prod" at bounding box center [147, 102] width 99 height 12
click at [176, 119] on button "Tables ( 18 )" at bounding box center [159, 124] width 161 height 19
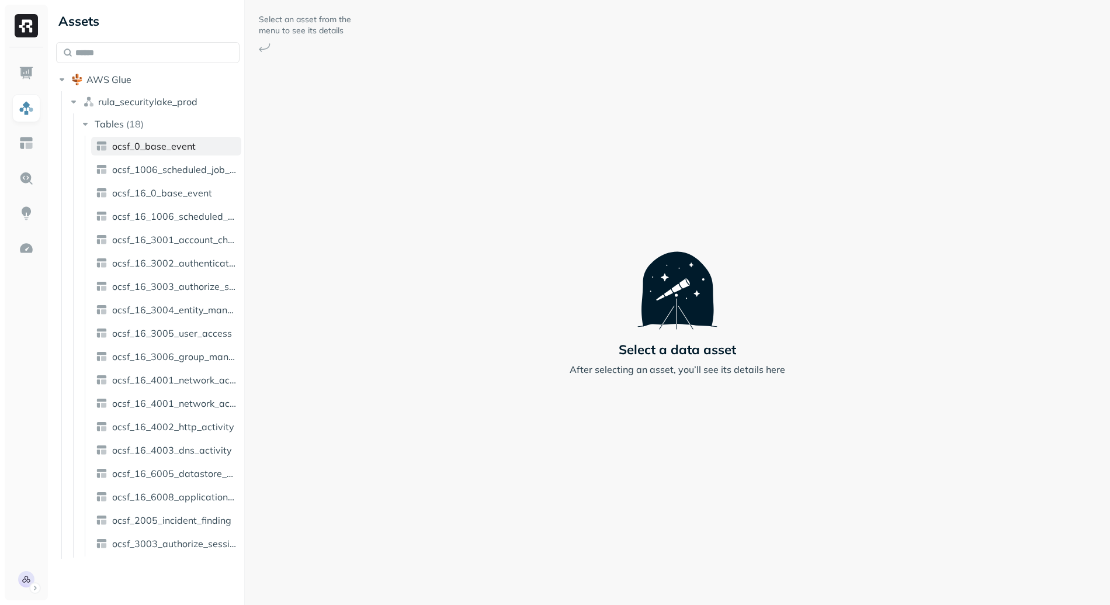
click at [176, 141] on span "ocsf_0_base_event" at bounding box center [154, 146] width 84 height 12
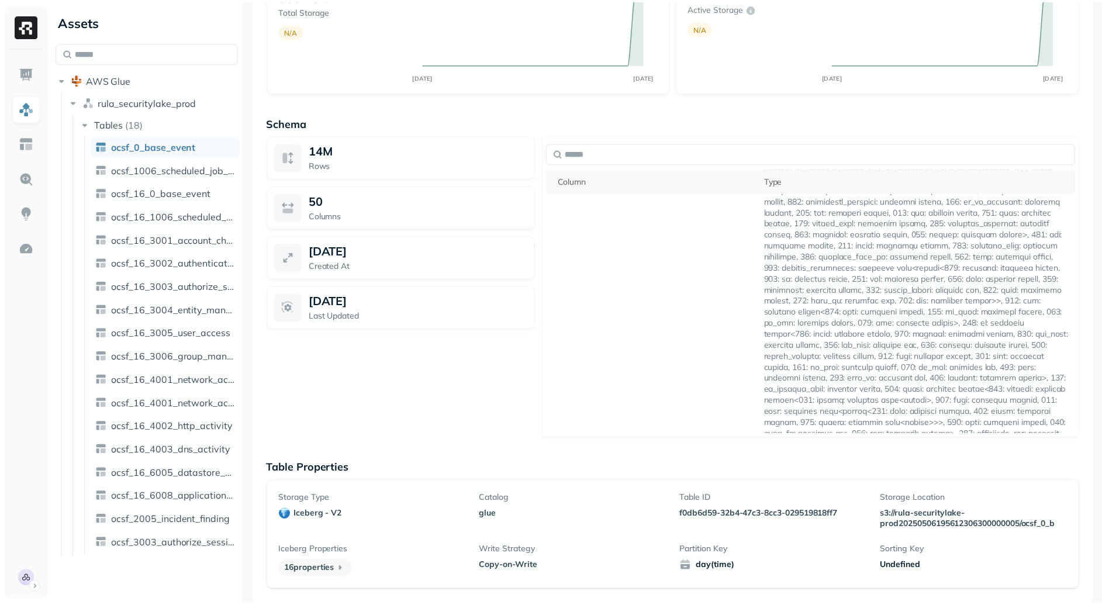
scroll to position [321, 0]
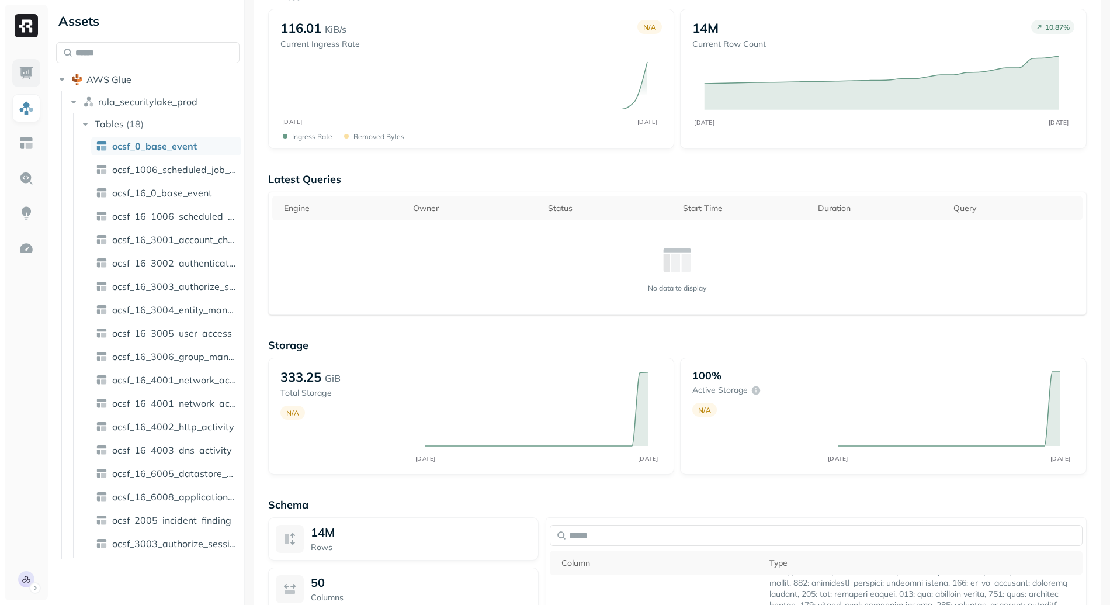
click at [26, 74] on img at bounding box center [26, 72] width 15 height 15
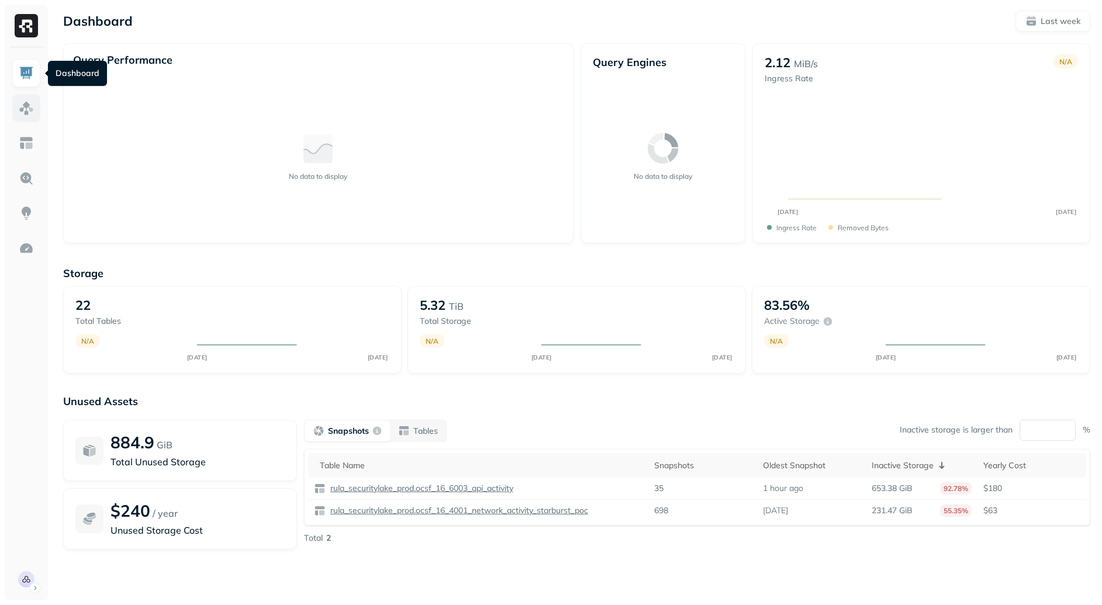
click at [23, 107] on img at bounding box center [26, 108] width 15 height 15
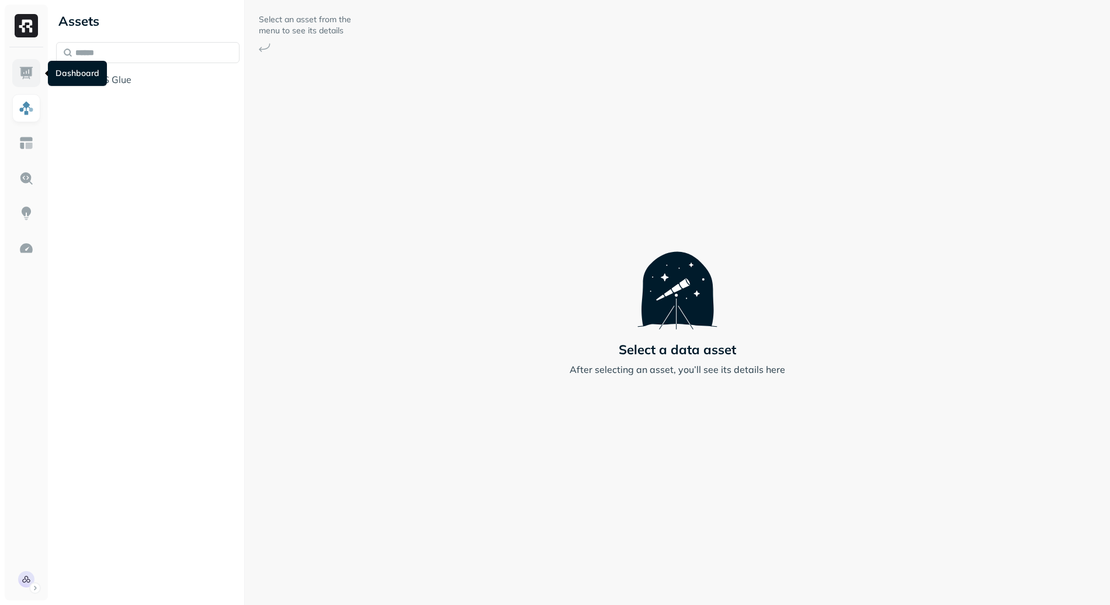
click at [35, 72] on link at bounding box center [26, 73] width 28 height 28
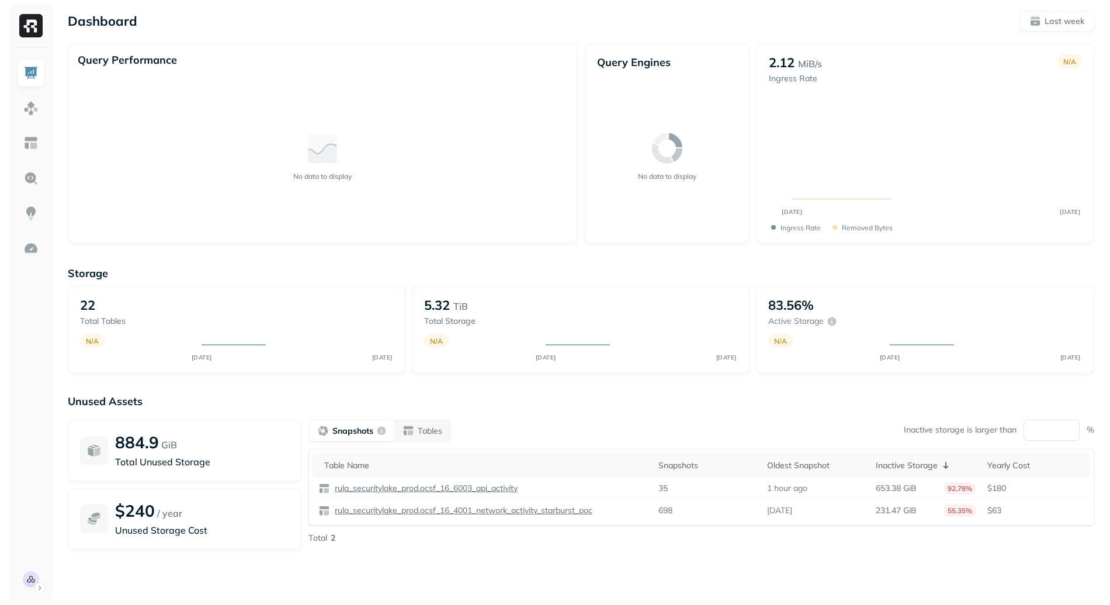
scroll to position [24, 0]
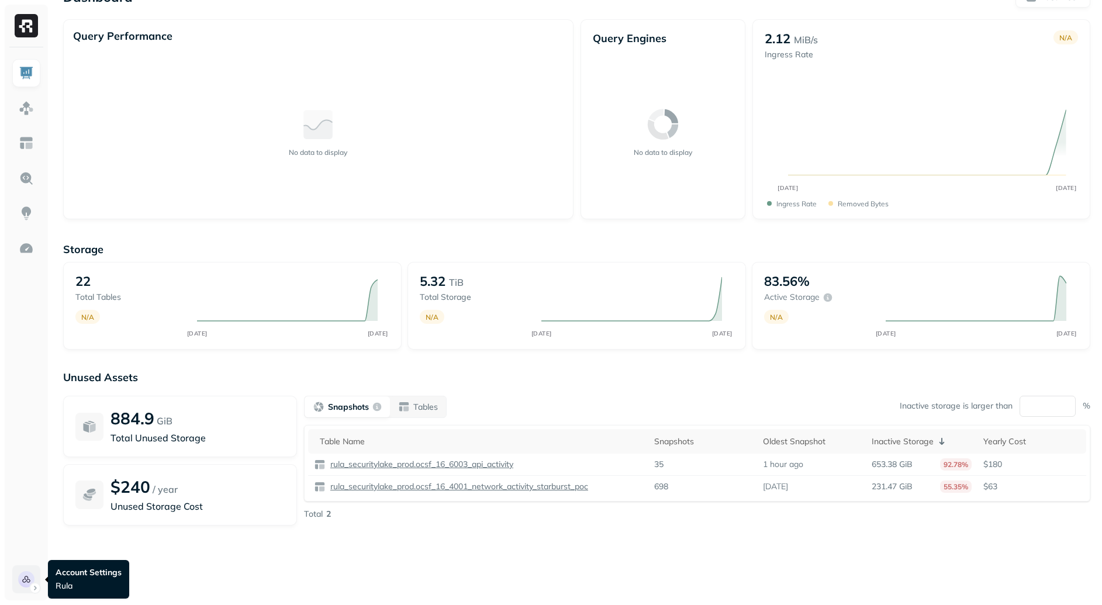
click at [21, 590] on html "Dashboard Last week Query Performance No data to display Query Engines No data …" at bounding box center [551, 301] width 1102 height 650
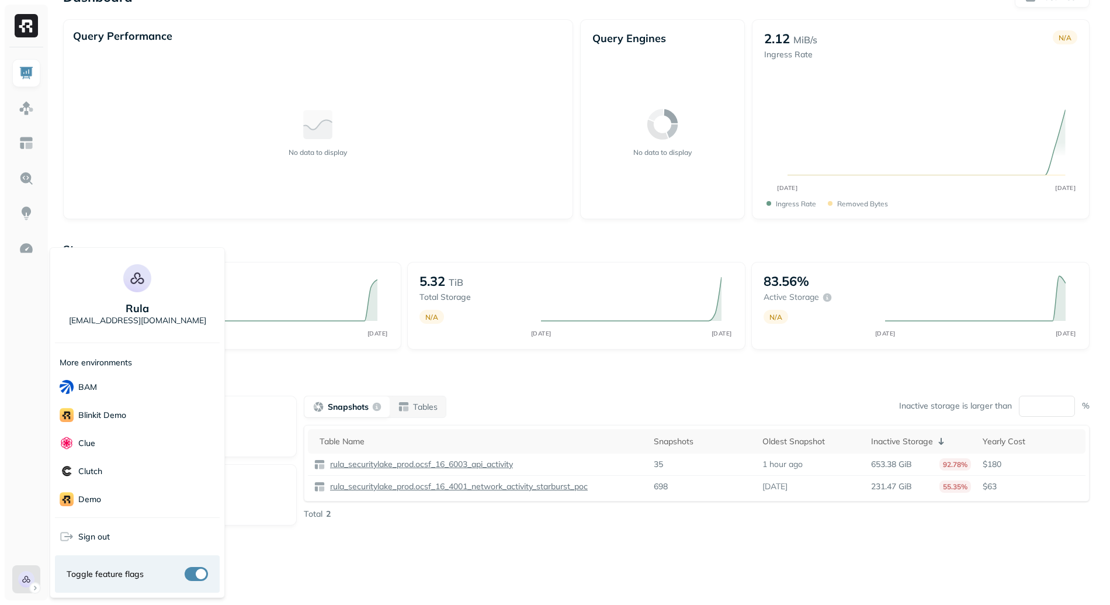
scroll to position [254, 0]
click at [120, 418] on div "Terminal" at bounding box center [137, 414] width 165 height 28
